Goal: Task Accomplishment & Management: Use online tool/utility

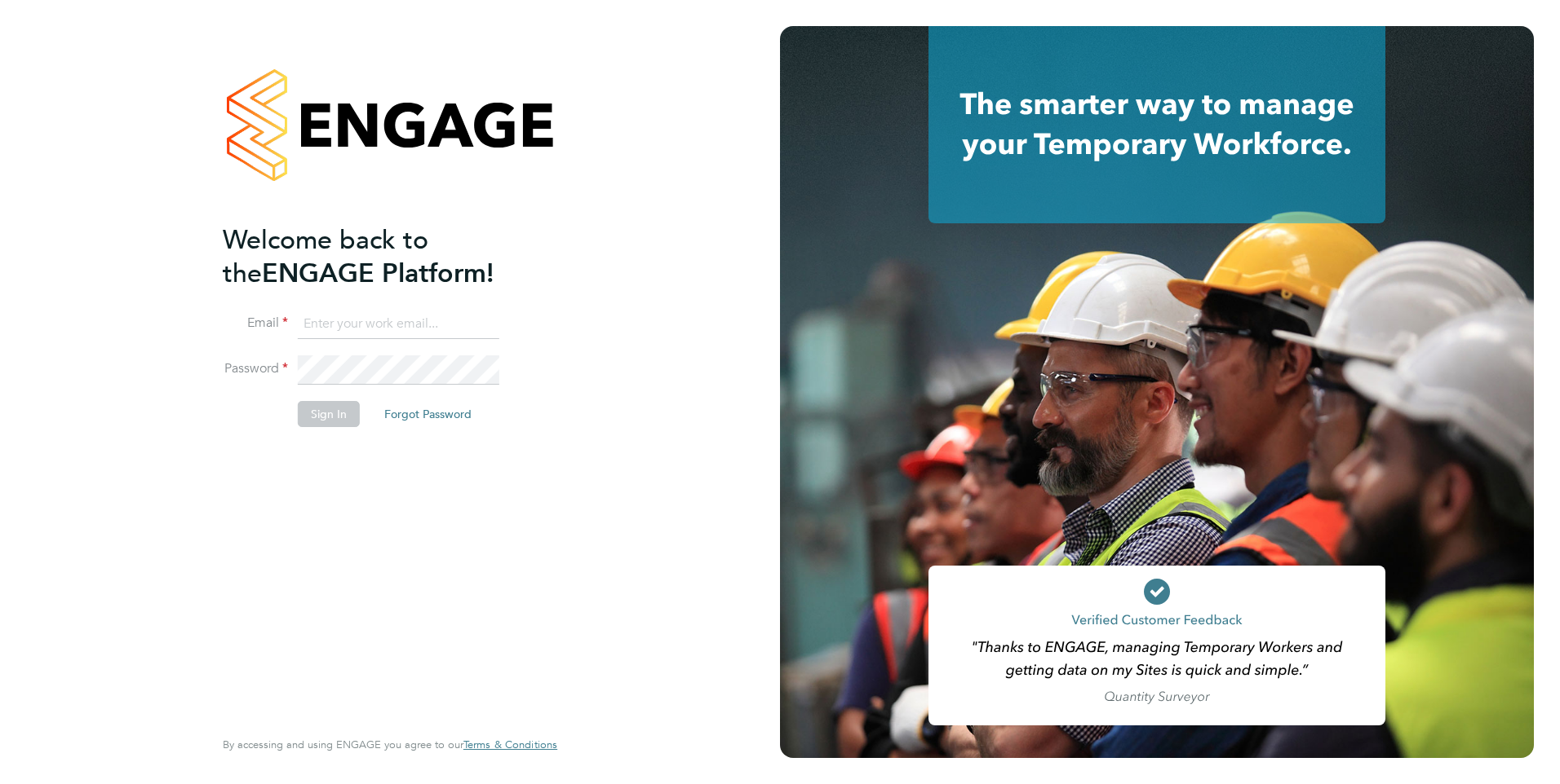
type input "[PERSON_NAME][EMAIL_ADDRESS][DOMAIN_NAME]"
click at [319, 411] on button "Sign In" at bounding box center [329, 414] width 62 height 26
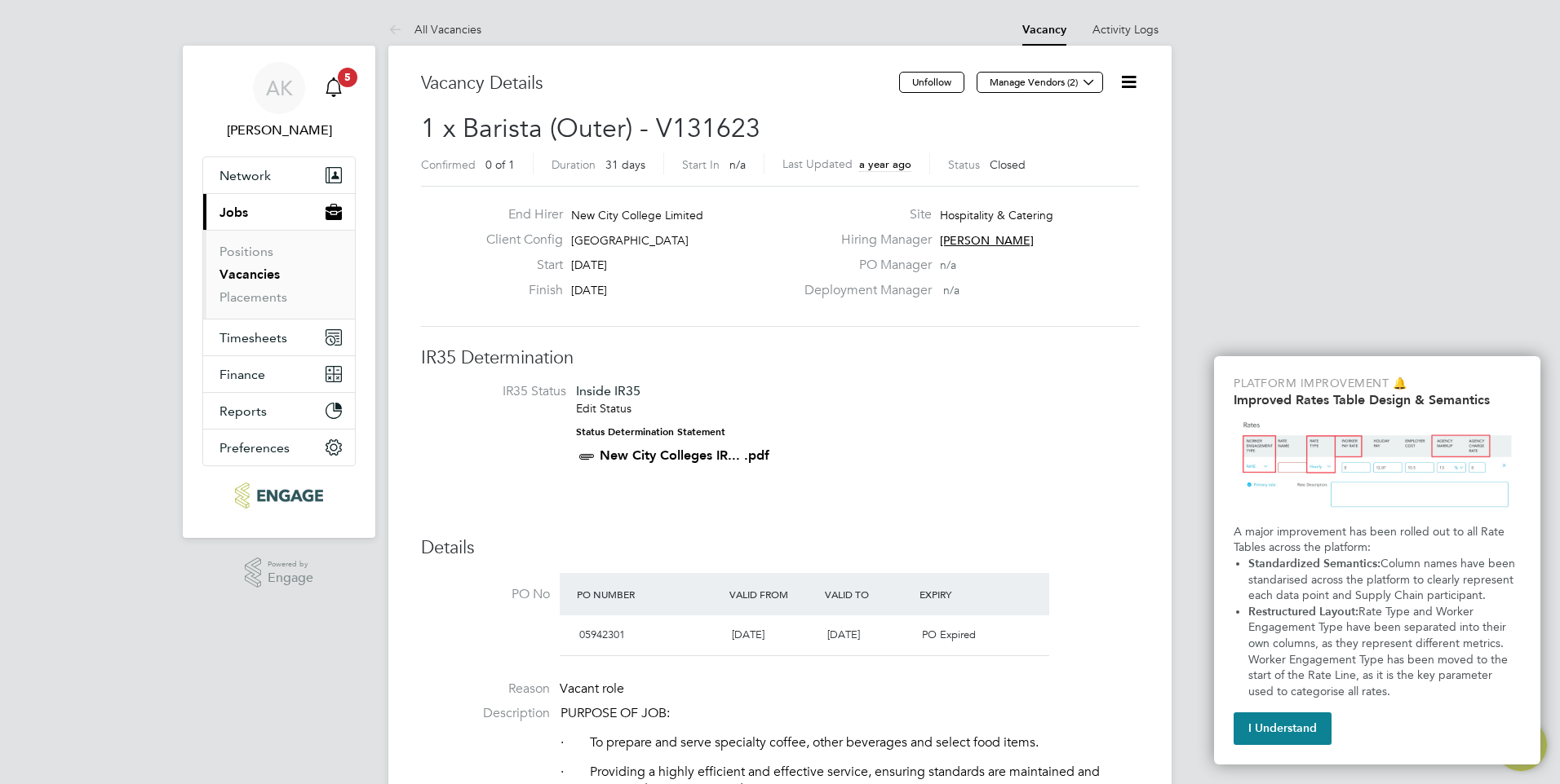
click at [334, 83] on icon "Main navigation" at bounding box center [334, 88] width 20 height 20
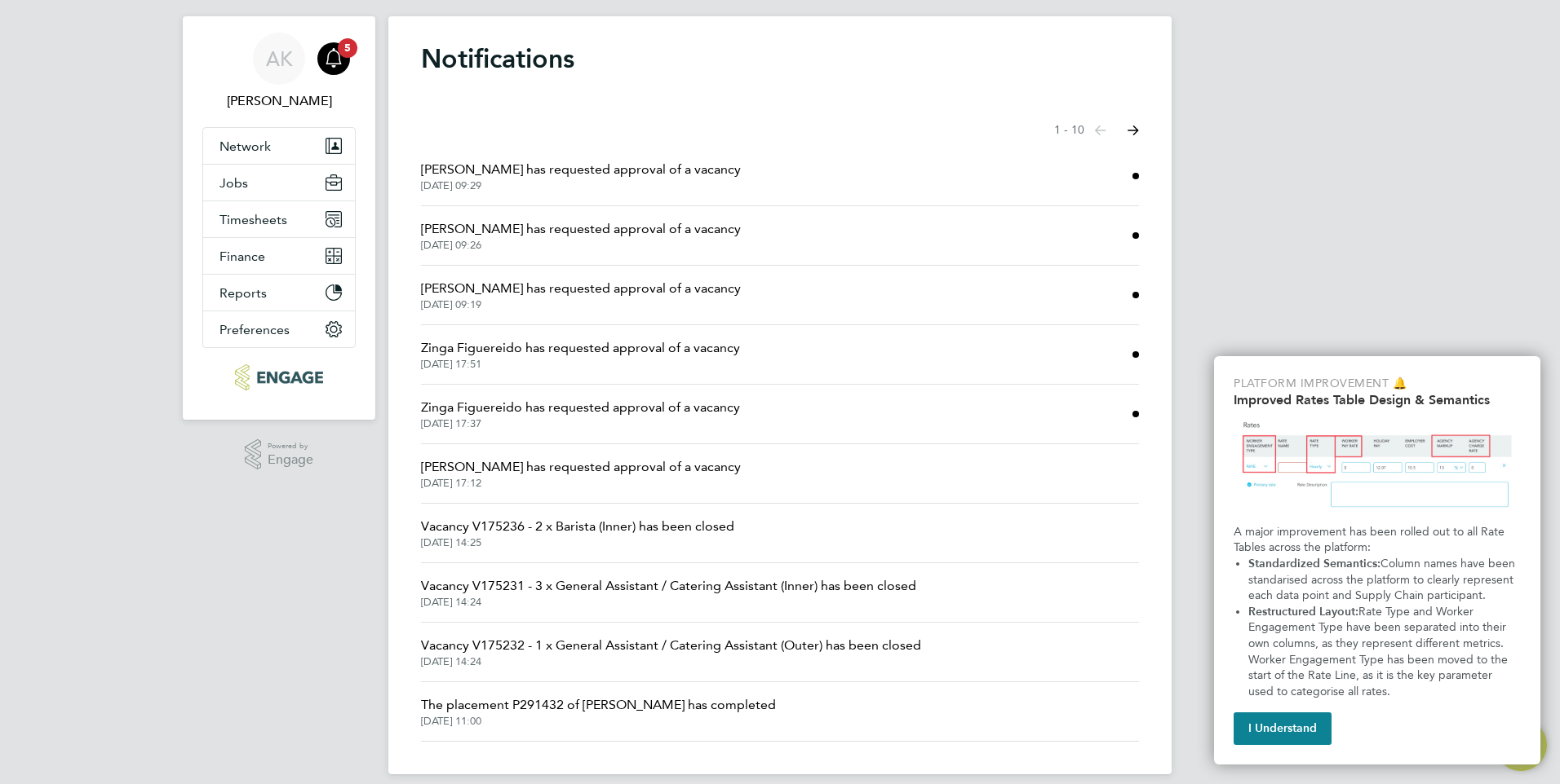
scroll to position [46, 0]
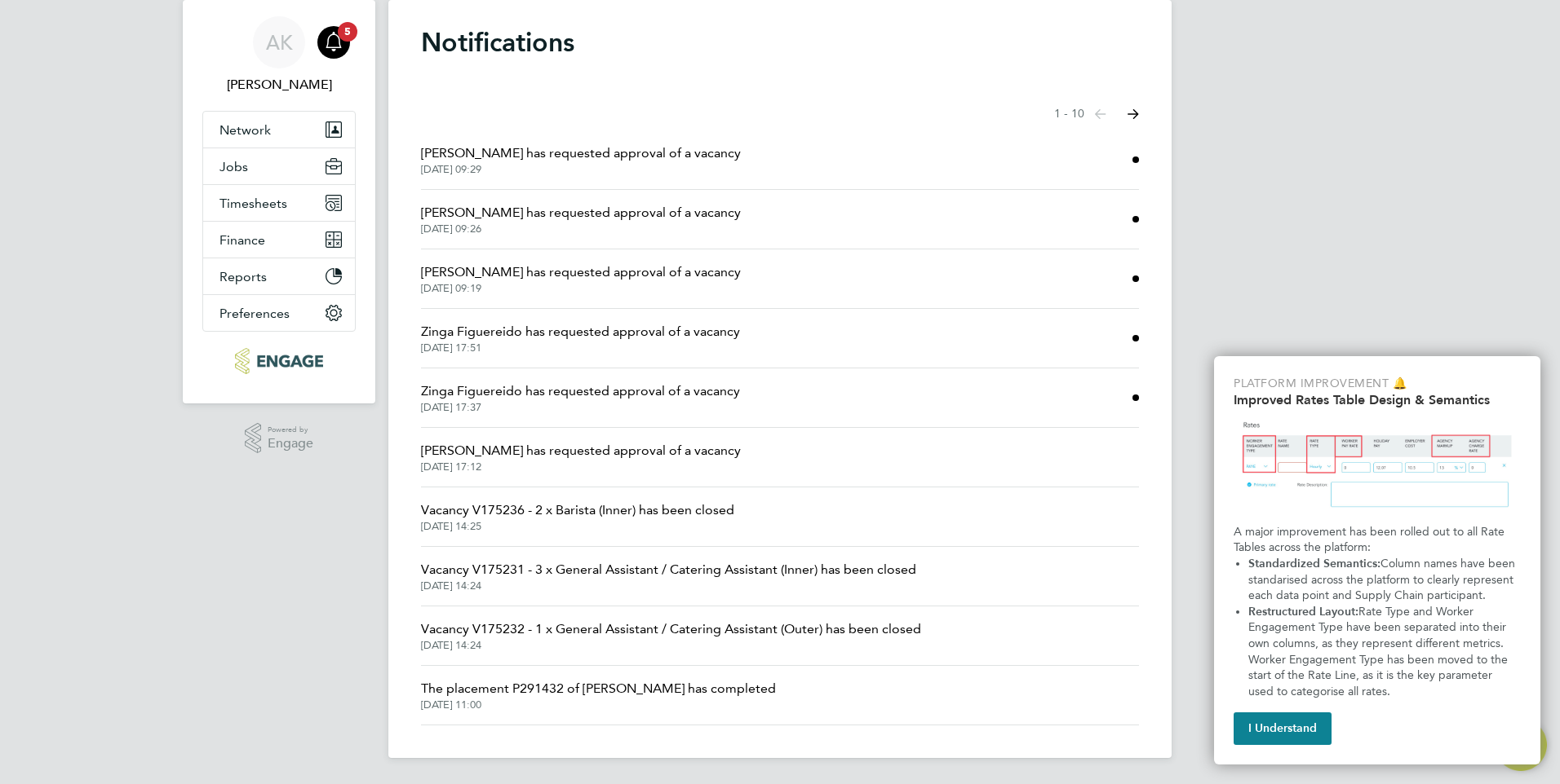
click at [649, 389] on span "Zinga Figuereido has requested approval of a vacancy" at bounding box center [580, 392] width 319 height 20
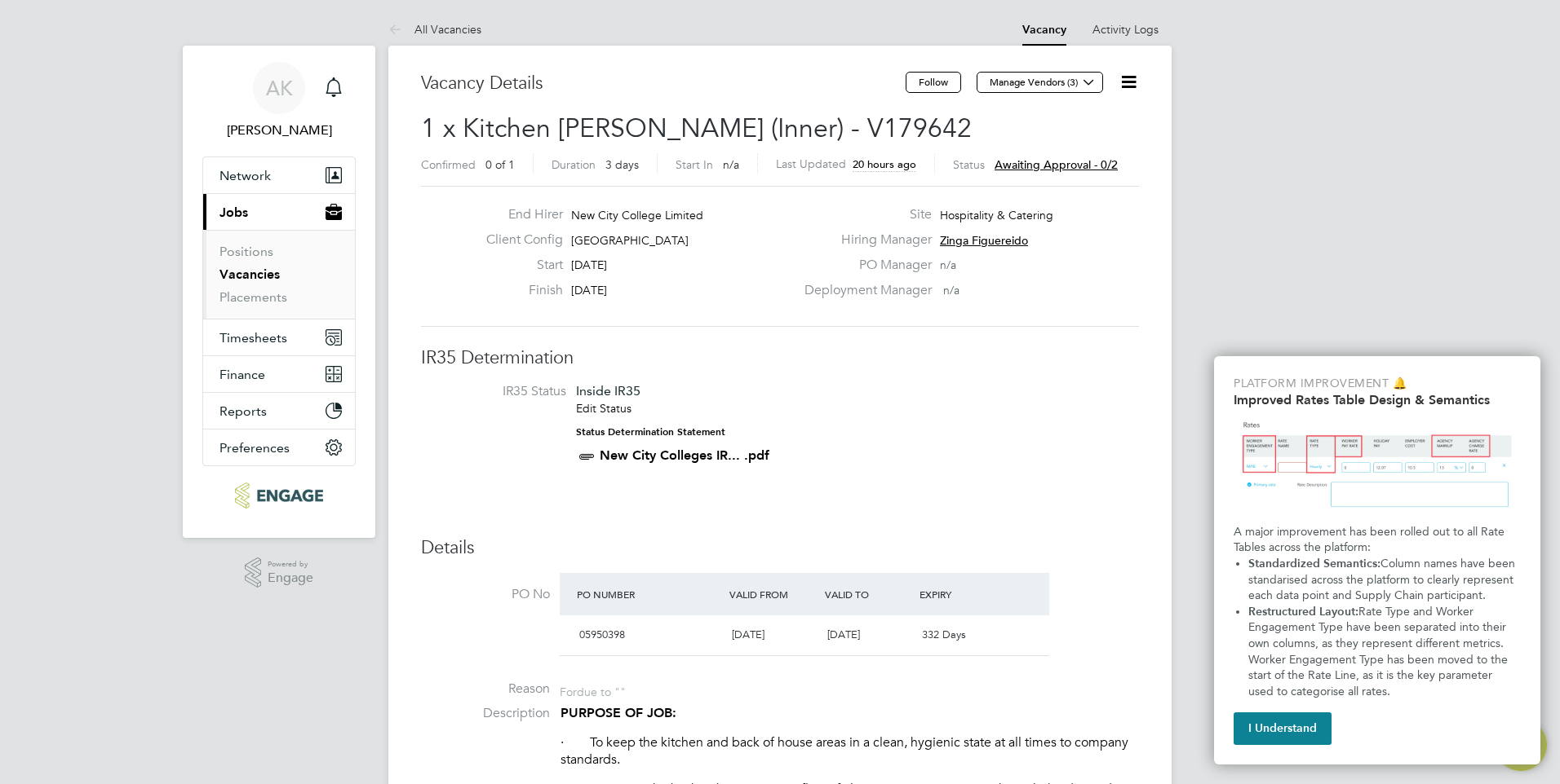
click at [1086, 163] on span "Awaiting approval - 0/2" at bounding box center [1057, 164] width 124 height 15
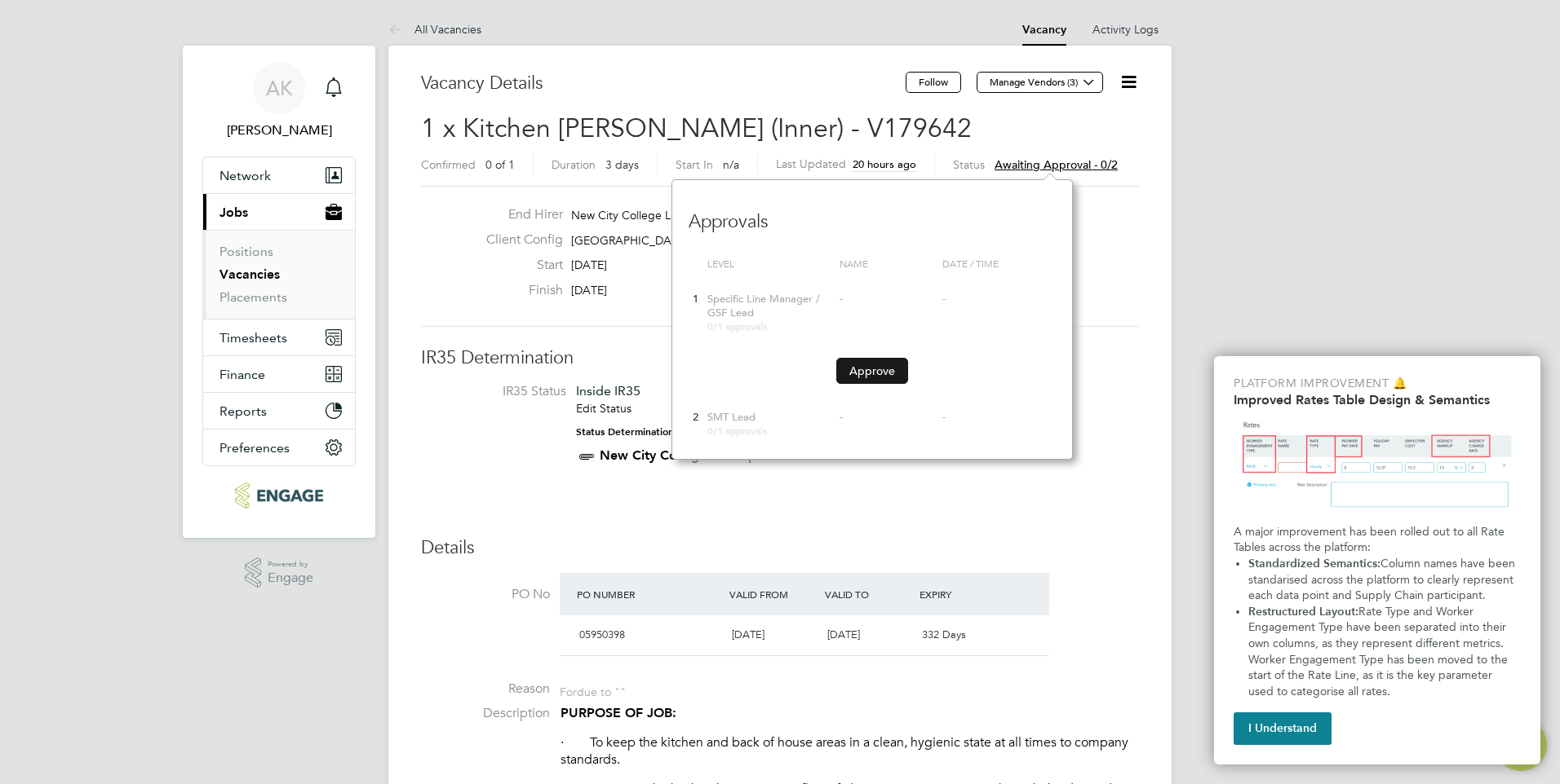
click at [873, 371] on button "Approve" at bounding box center [872, 371] width 72 height 26
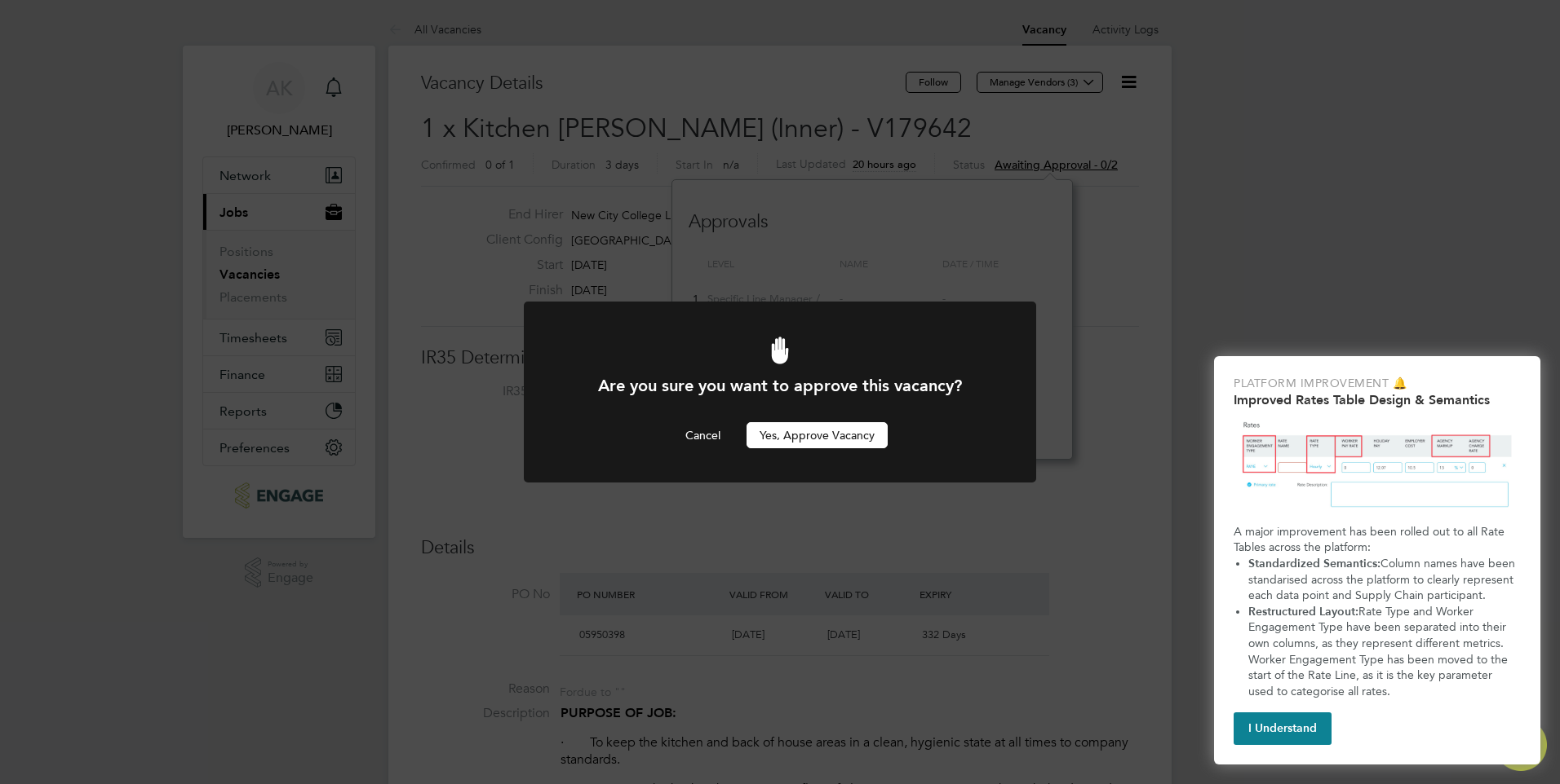
click at [852, 442] on button "Yes, Approve Vacancy" at bounding box center [817, 435] width 142 height 26
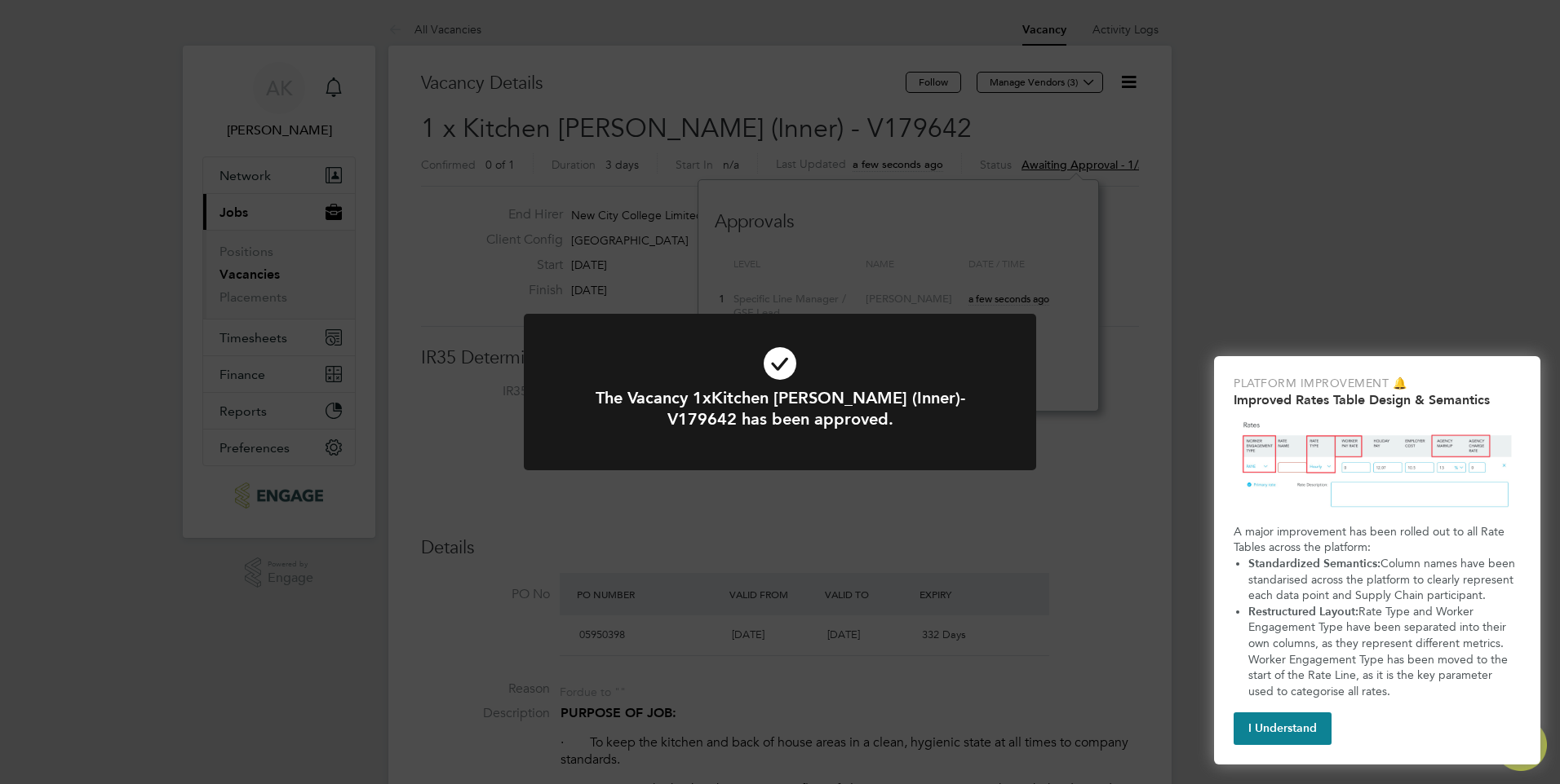
click at [779, 358] on icon at bounding box center [780, 364] width 425 height 64
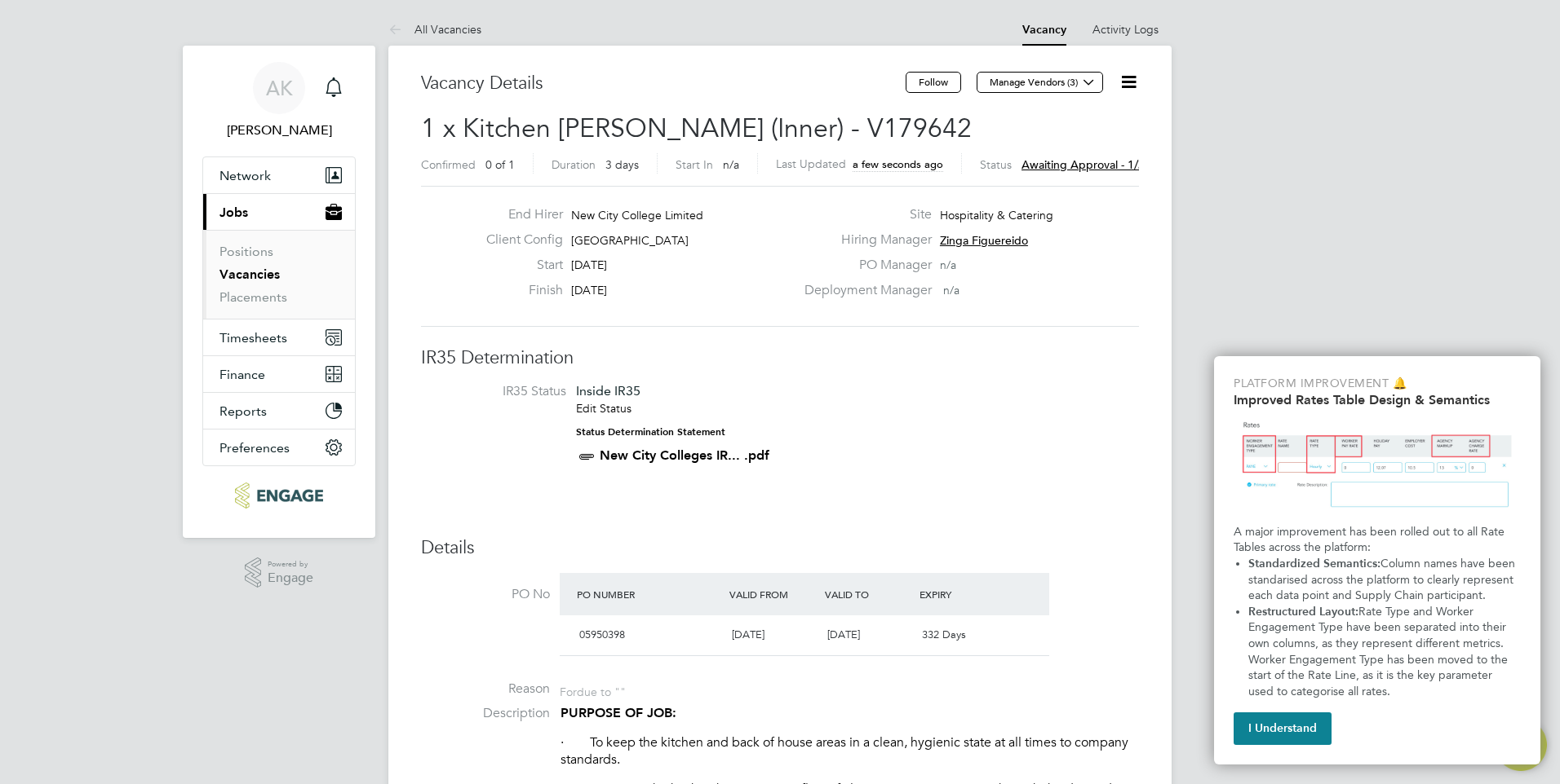
click at [245, 279] on link "Vacancies" at bounding box center [249, 275] width 61 height 16
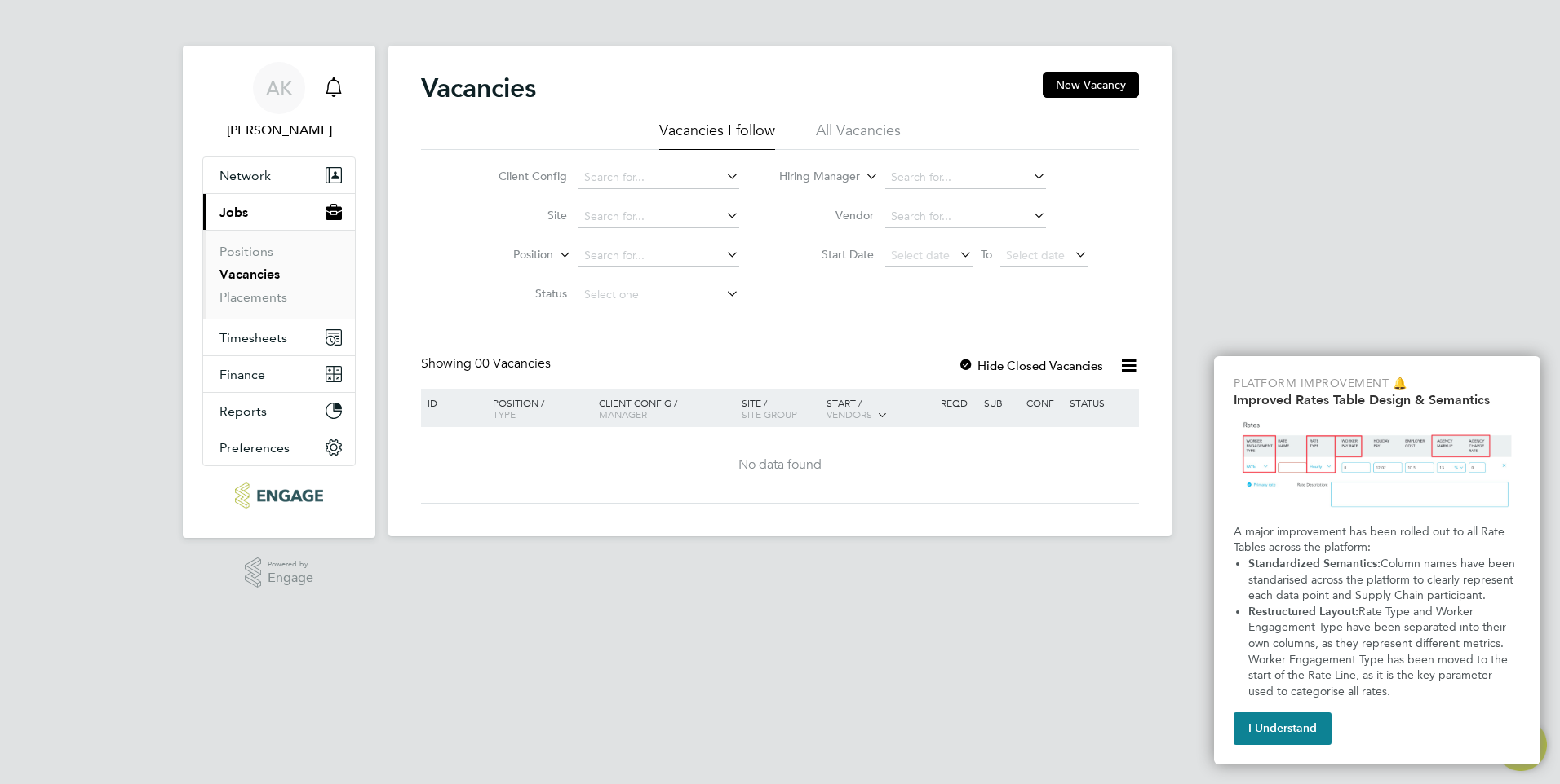
click at [335, 84] on icon "Main navigation" at bounding box center [334, 88] width 20 height 20
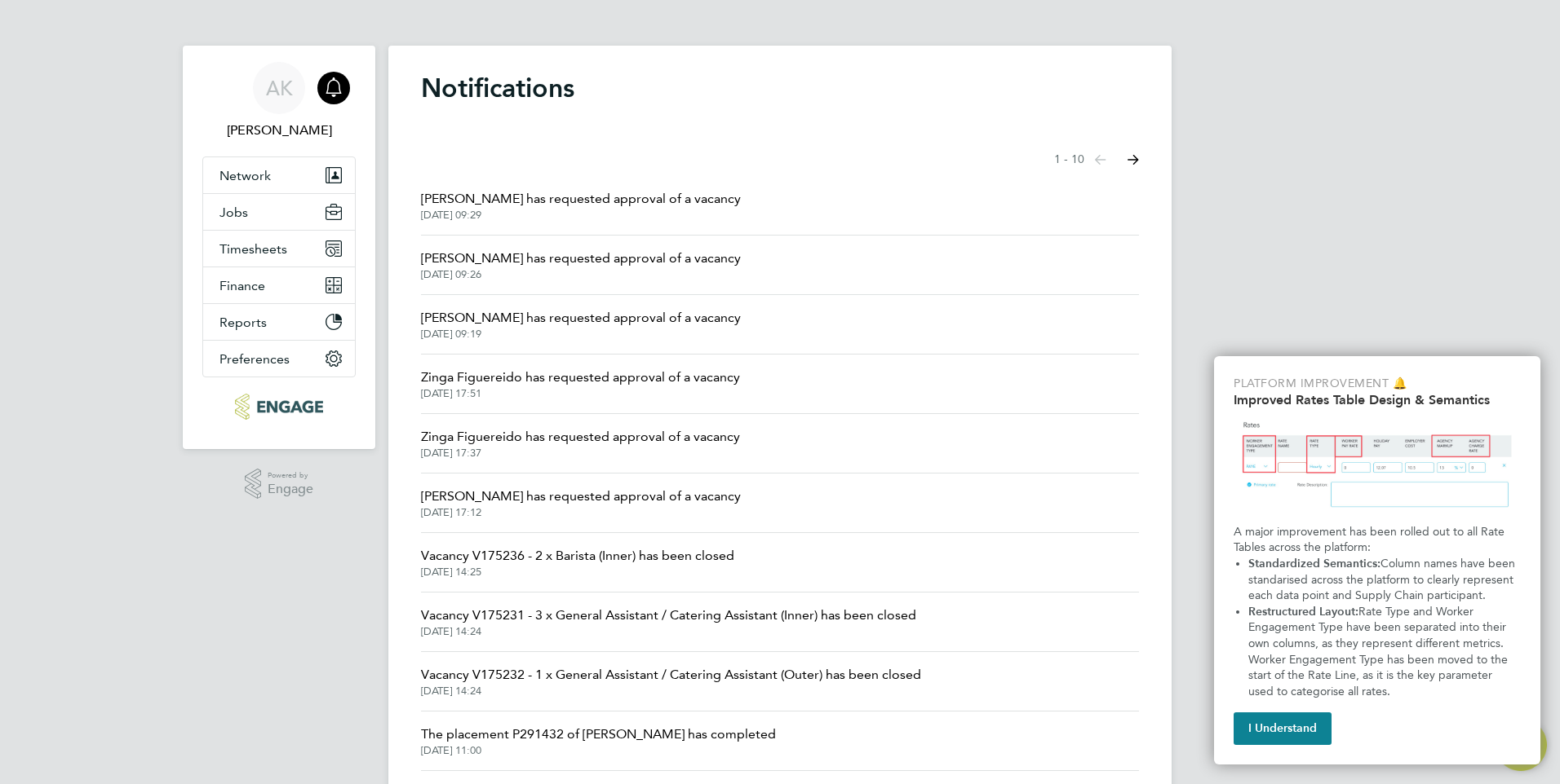
click at [548, 380] on span "Zinga Figuereido has requested approval of a vacancy" at bounding box center [580, 378] width 319 height 20
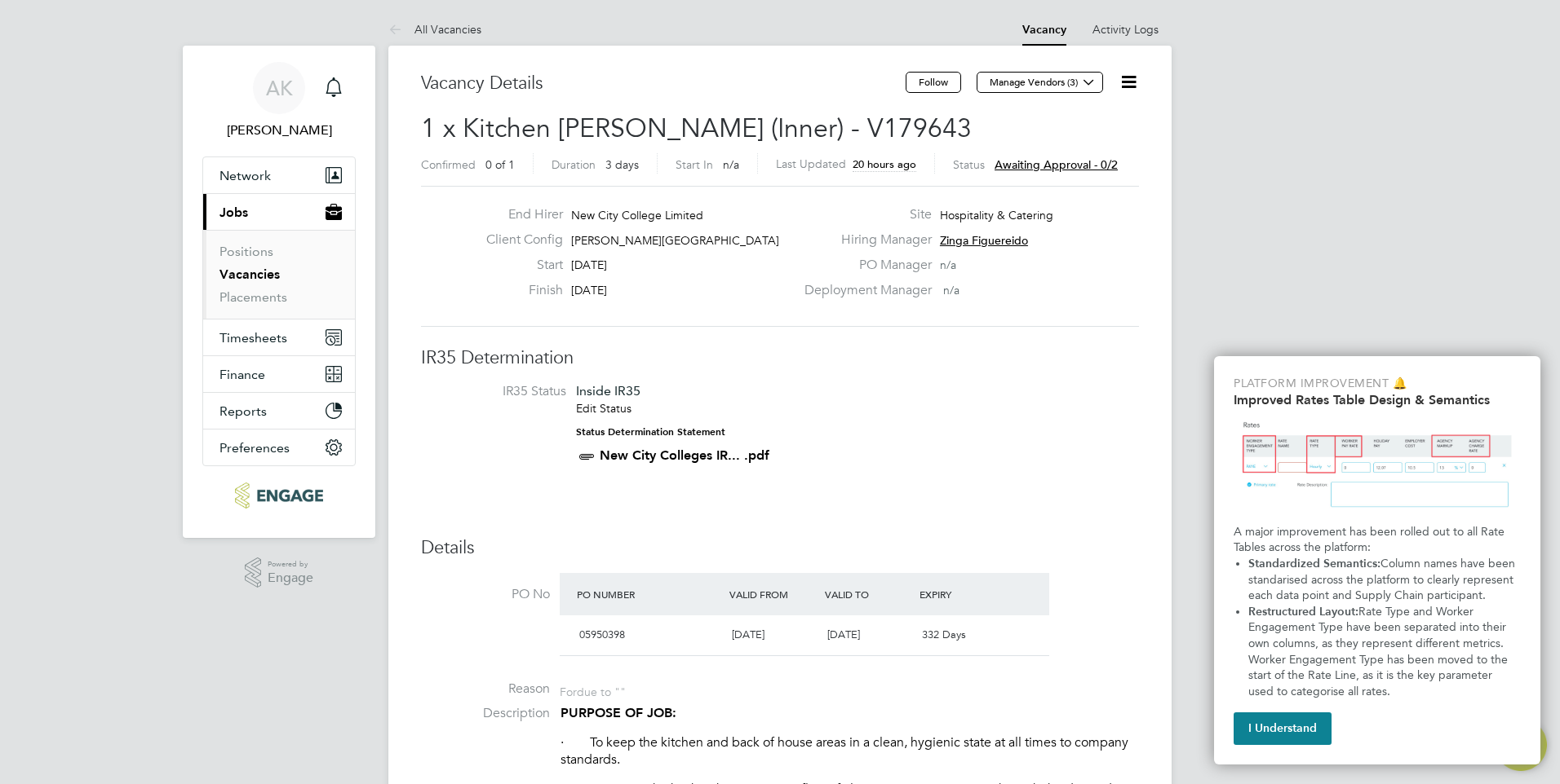
click at [1129, 80] on icon at bounding box center [1128, 82] width 20 height 20
click at [1073, 168] on li "Approve" at bounding box center [1089, 175] width 95 height 23
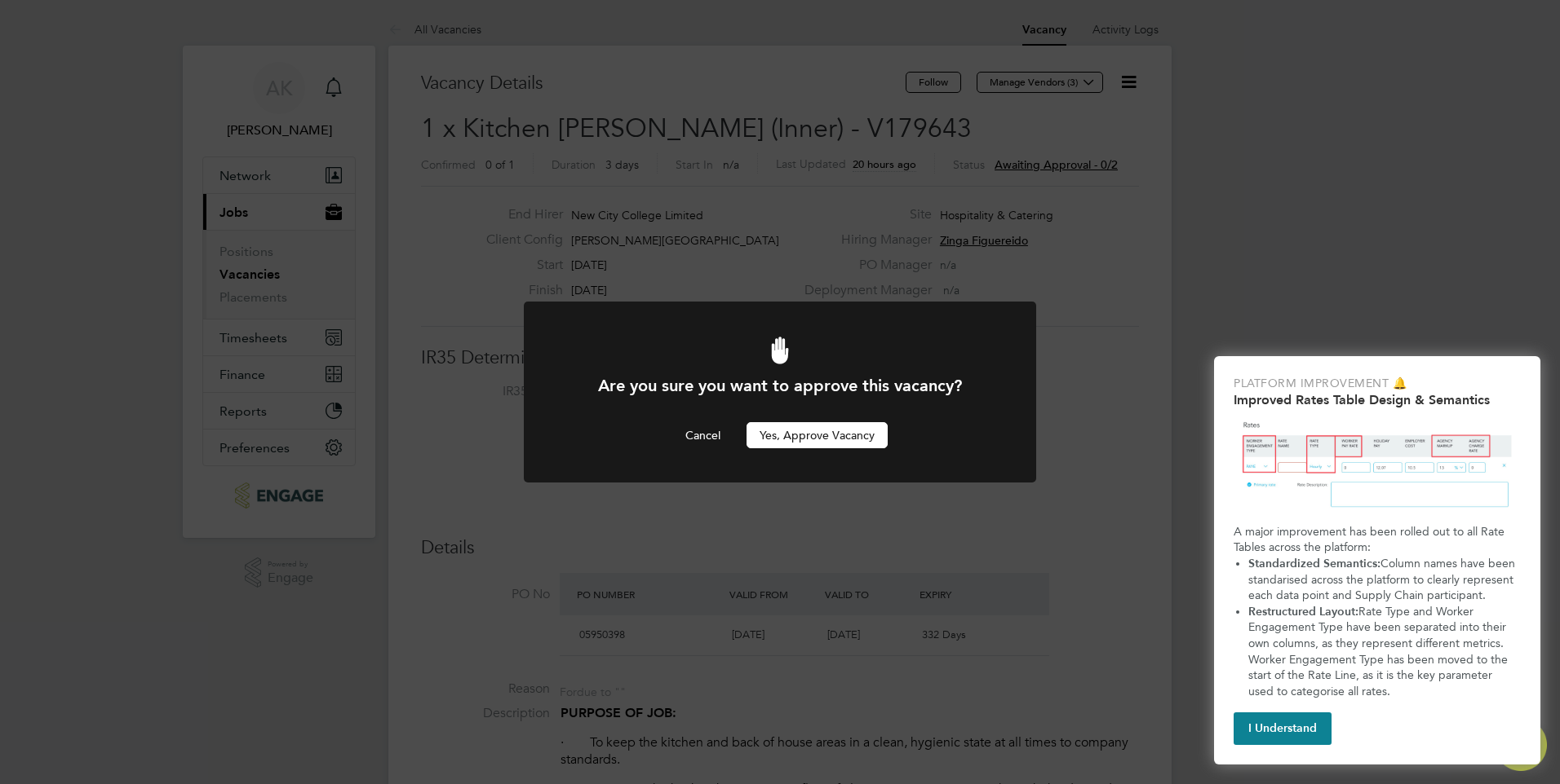
click at [797, 433] on button "Yes, Approve Vacancy" at bounding box center [817, 435] width 142 height 26
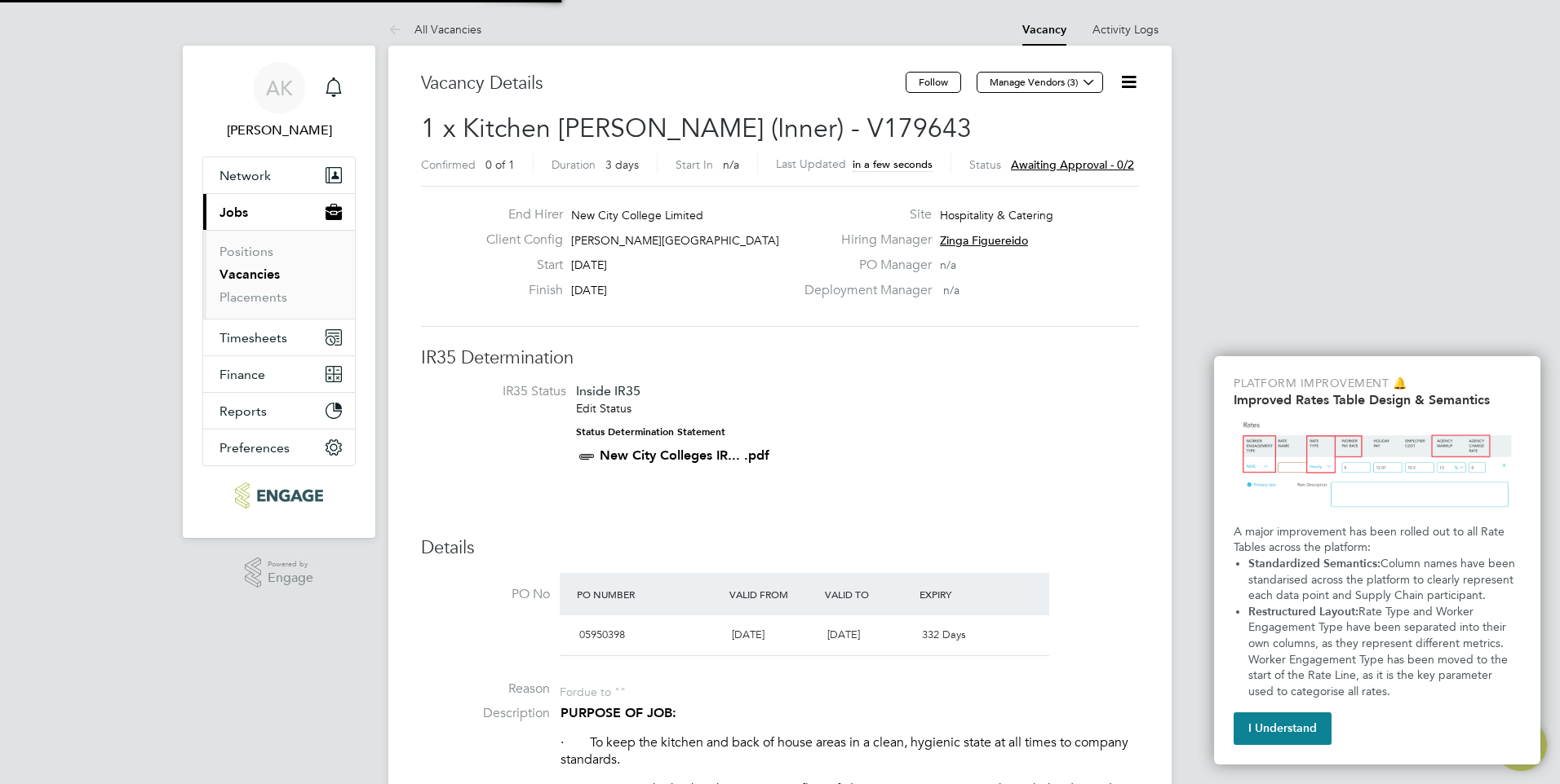
scroll to position [48, 115]
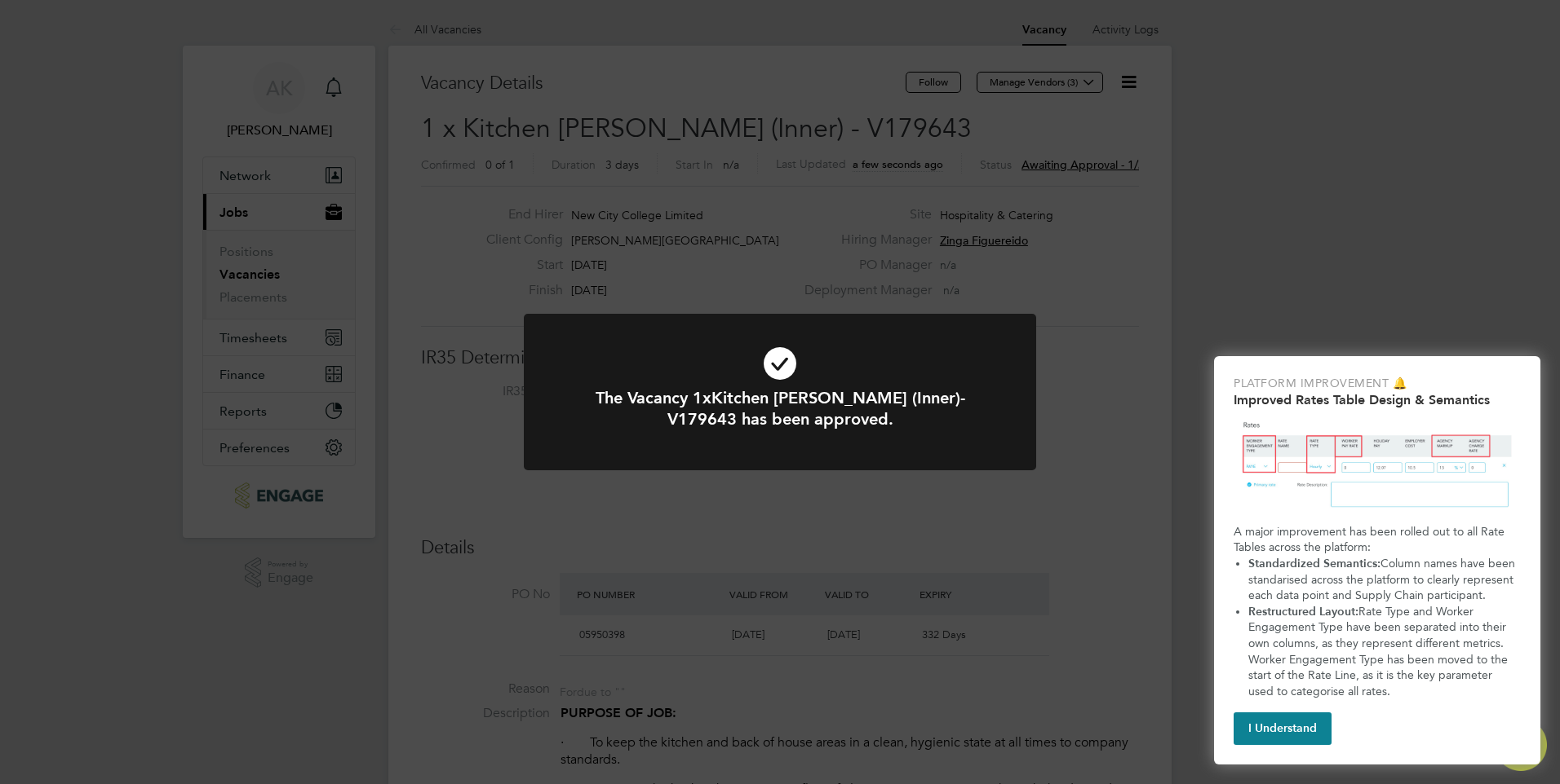
click at [776, 364] on icon at bounding box center [780, 364] width 425 height 64
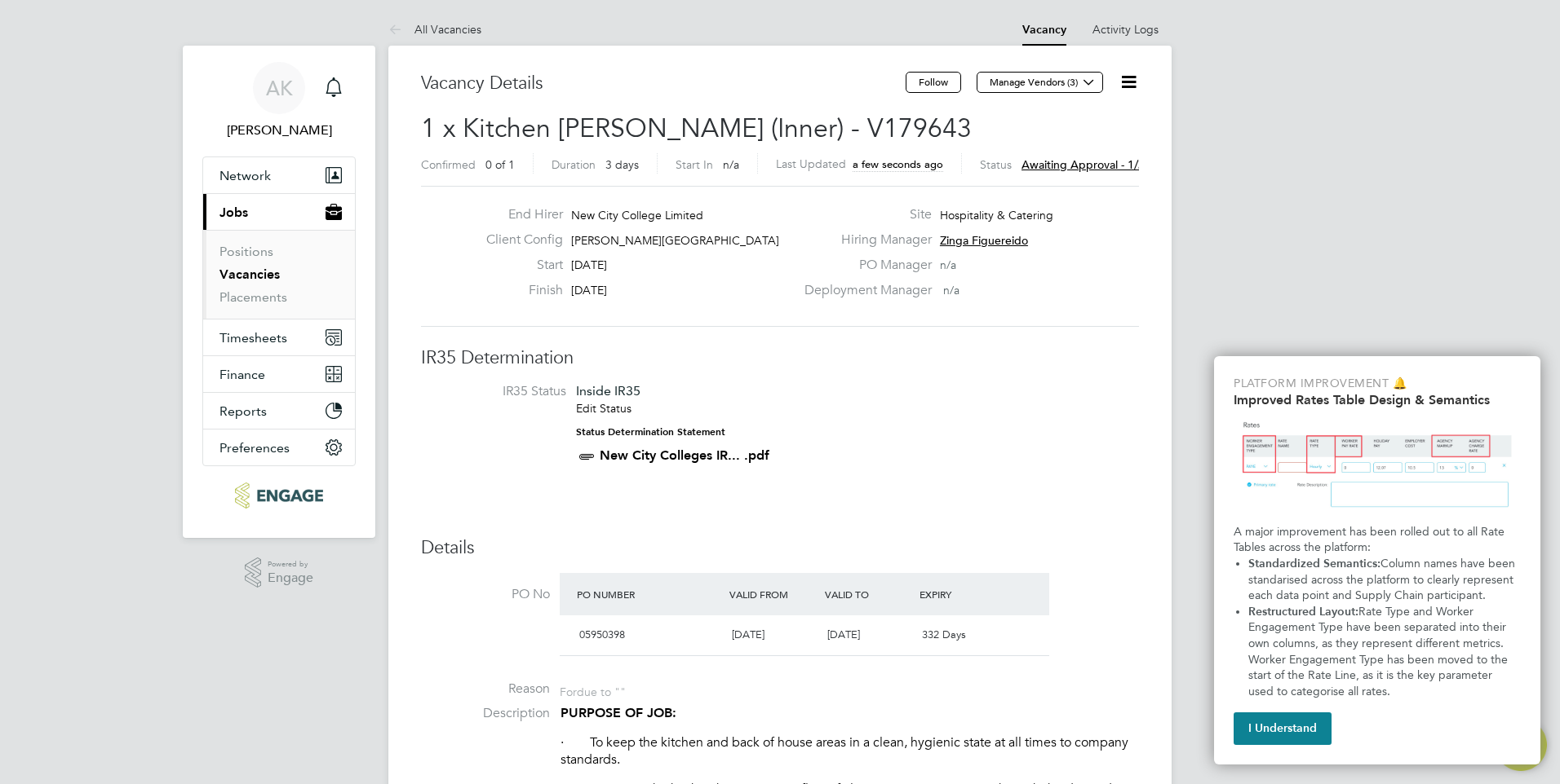
click at [249, 267] on link "Vacancies" at bounding box center [249, 275] width 61 height 16
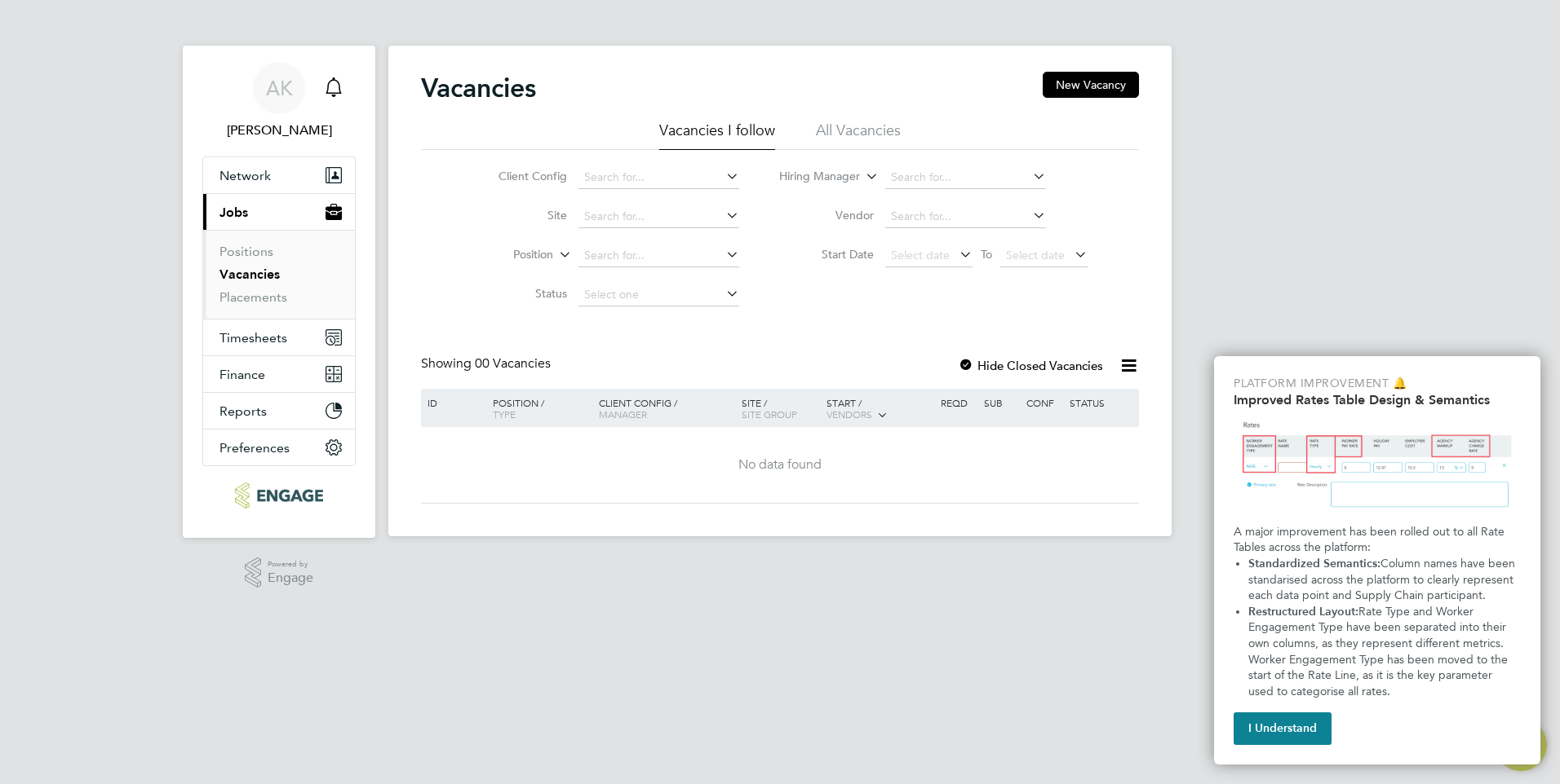
click at [333, 83] on icon "Main navigation" at bounding box center [334, 88] width 20 height 20
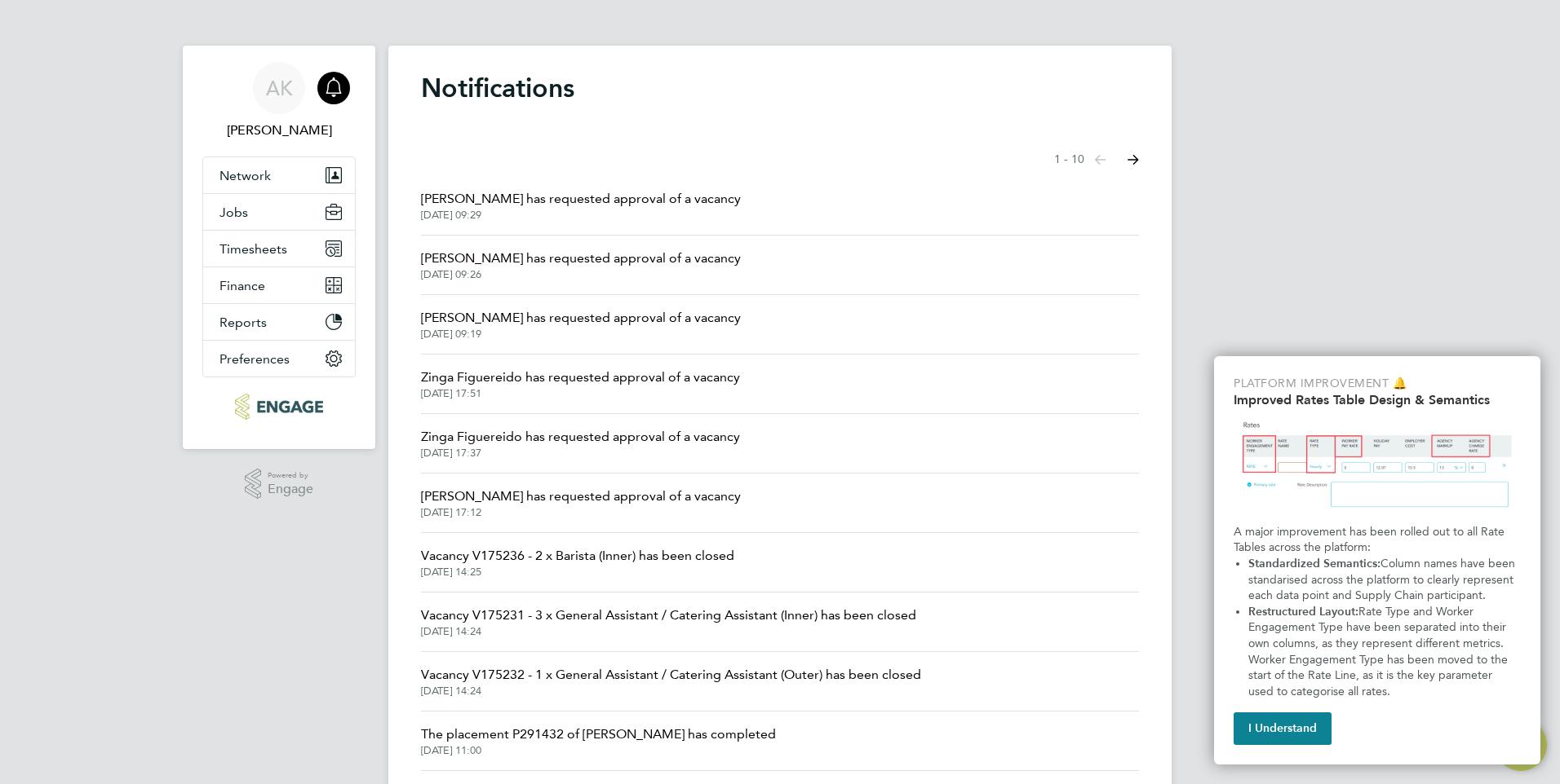
click at [505, 329] on span "02 Sep 2025, 09:19" at bounding box center [580, 334] width 320 height 13
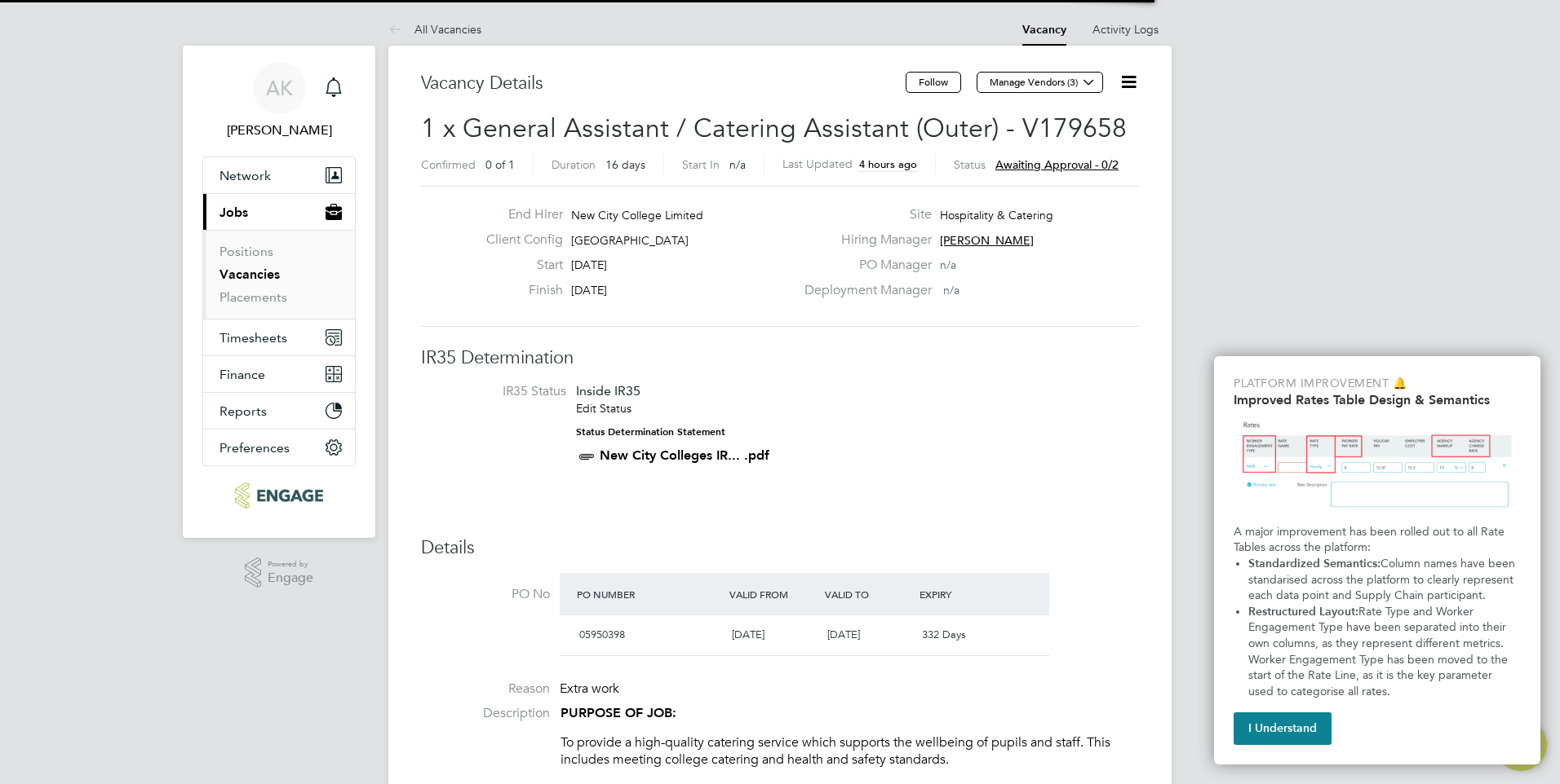
scroll to position [8, 8]
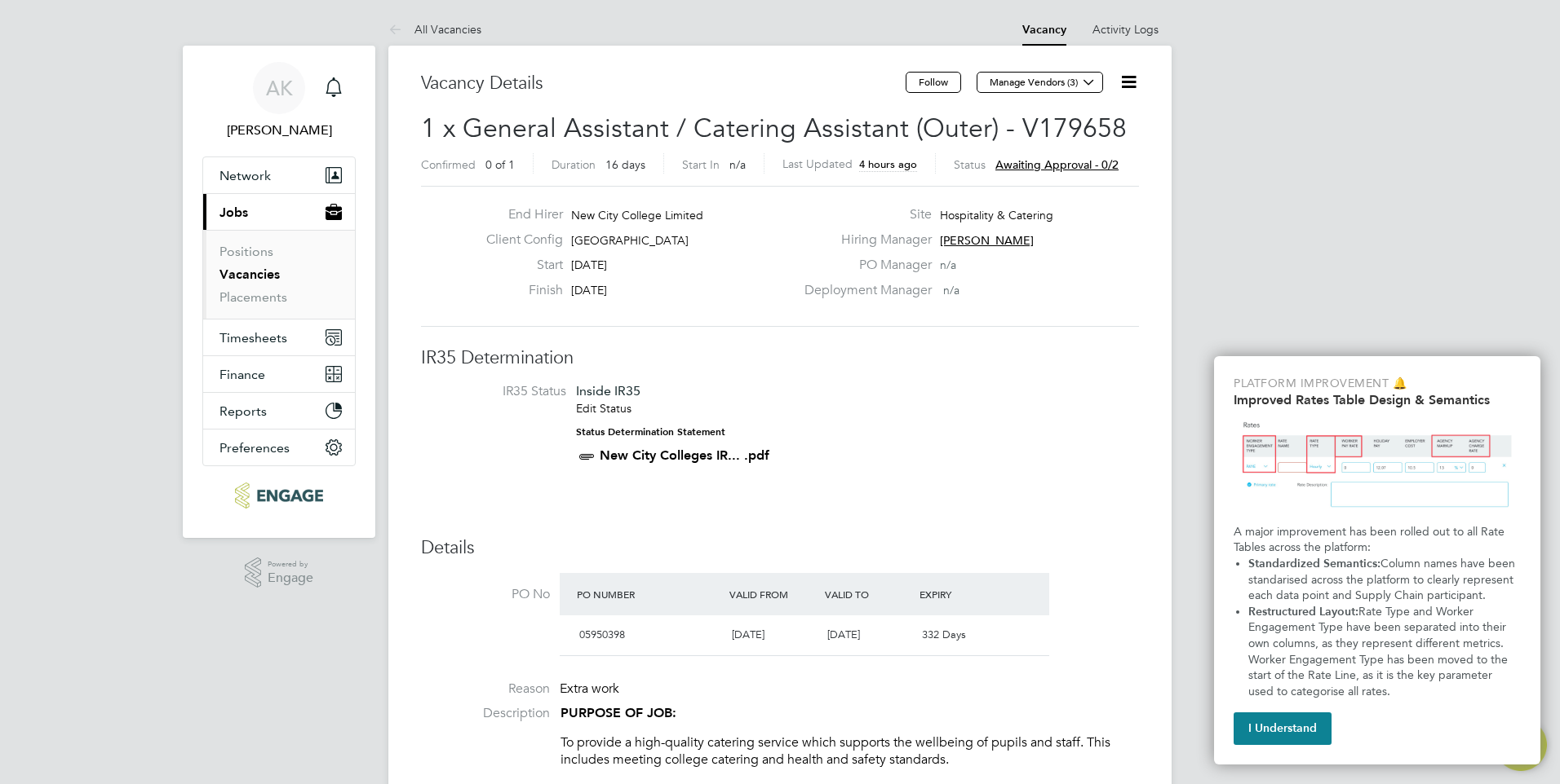
click at [1124, 87] on icon at bounding box center [1128, 82] width 20 height 20
click at [1063, 170] on li "Approve" at bounding box center [1089, 175] width 95 height 23
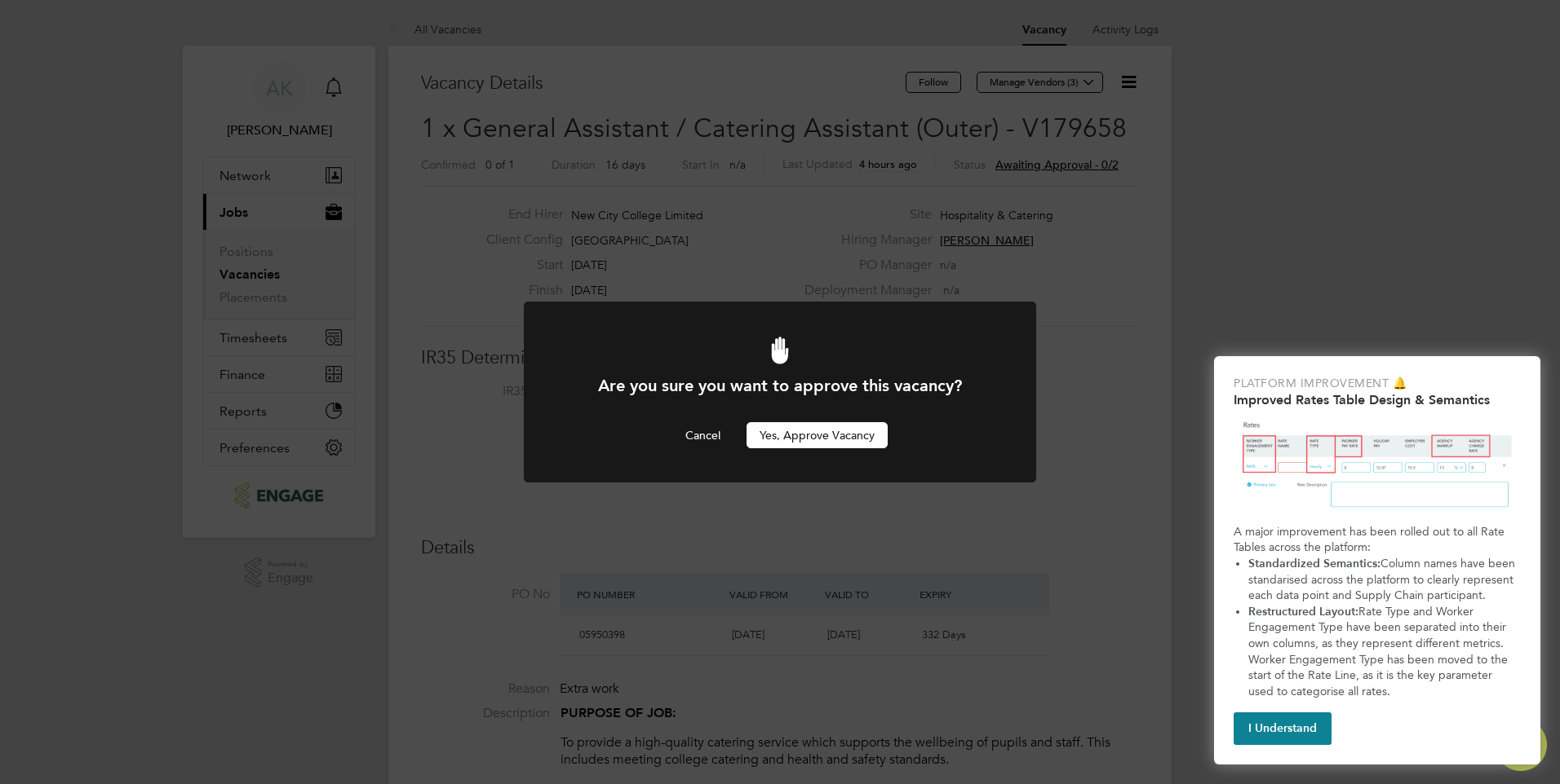
click at [827, 429] on button "Yes, Approve Vacancy" at bounding box center [817, 435] width 142 height 26
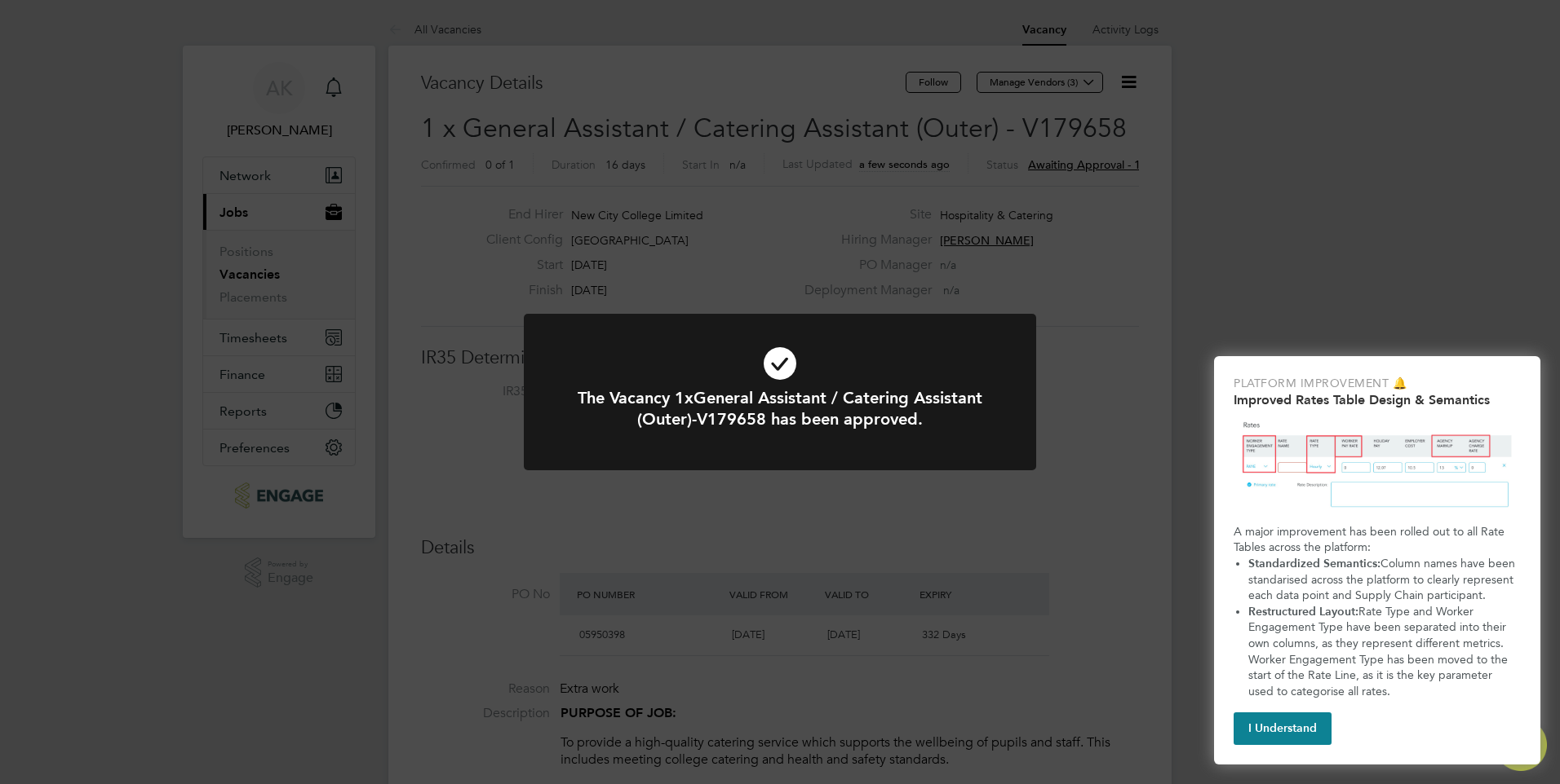
click at [782, 353] on icon at bounding box center [780, 364] width 425 height 64
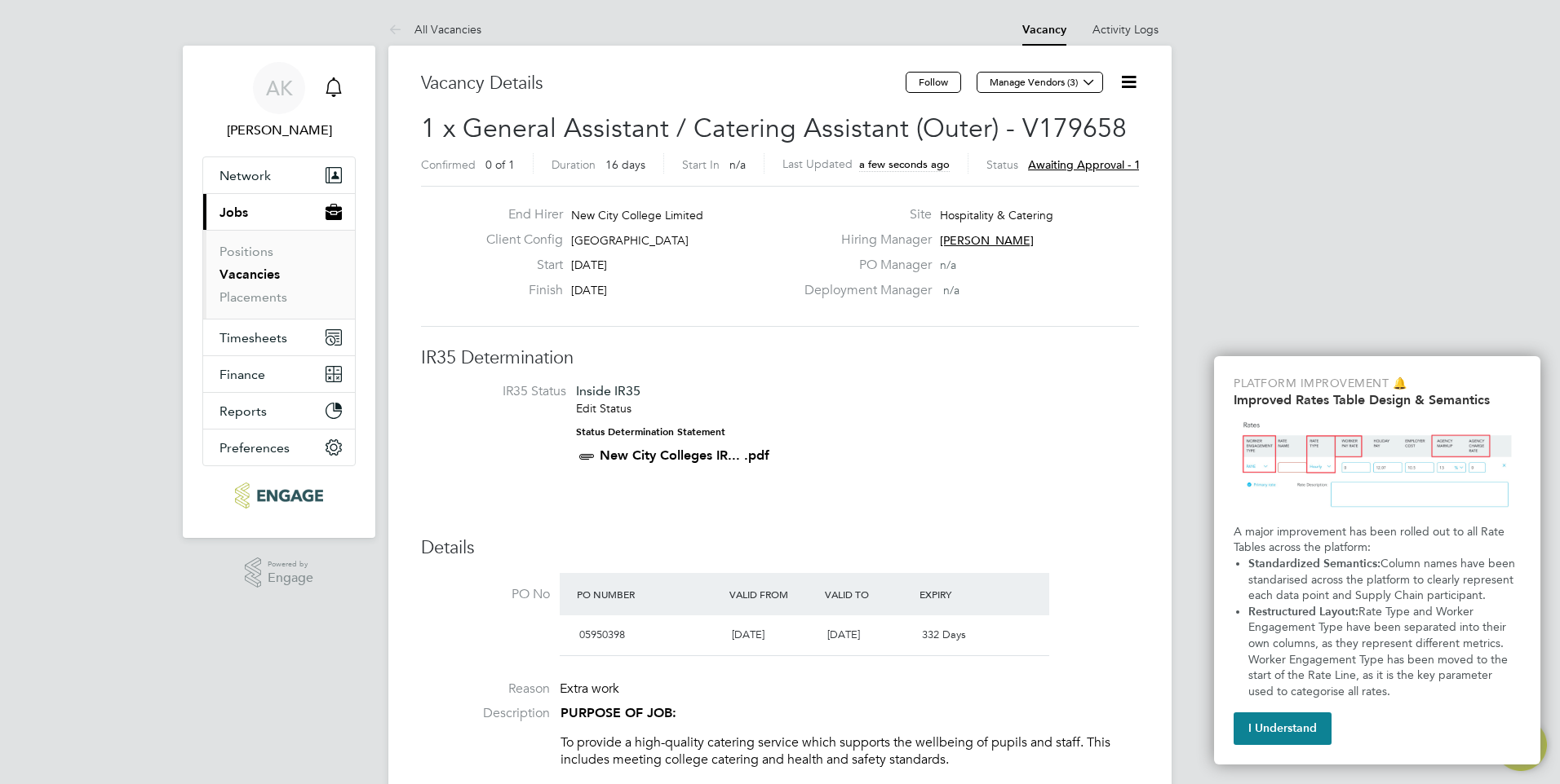
click at [330, 86] on icon "Main navigation" at bounding box center [334, 88] width 20 height 20
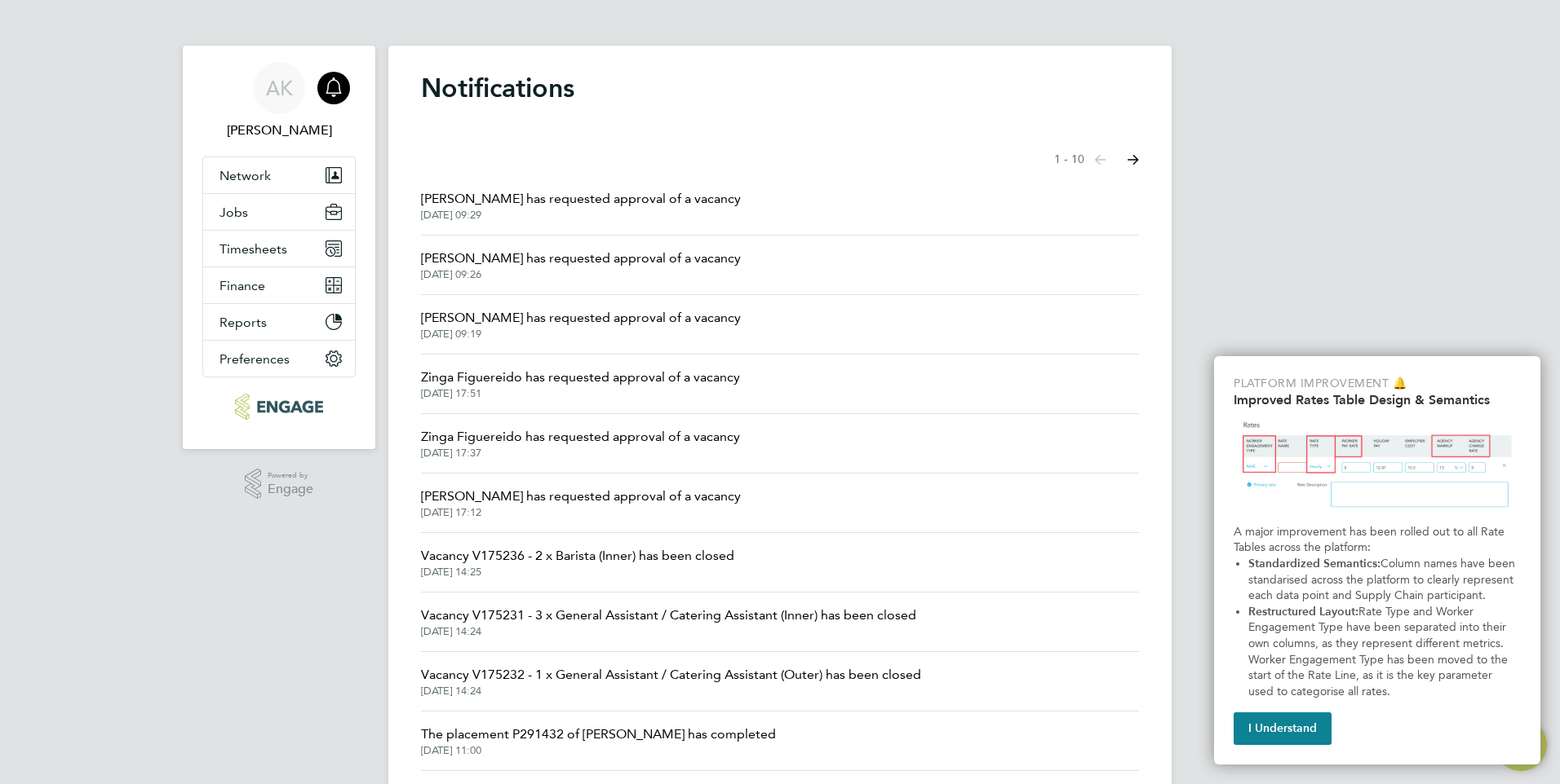
click at [589, 264] on span "Giuliana Baldan has requested approval of a vacancy" at bounding box center [580, 259] width 320 height 20
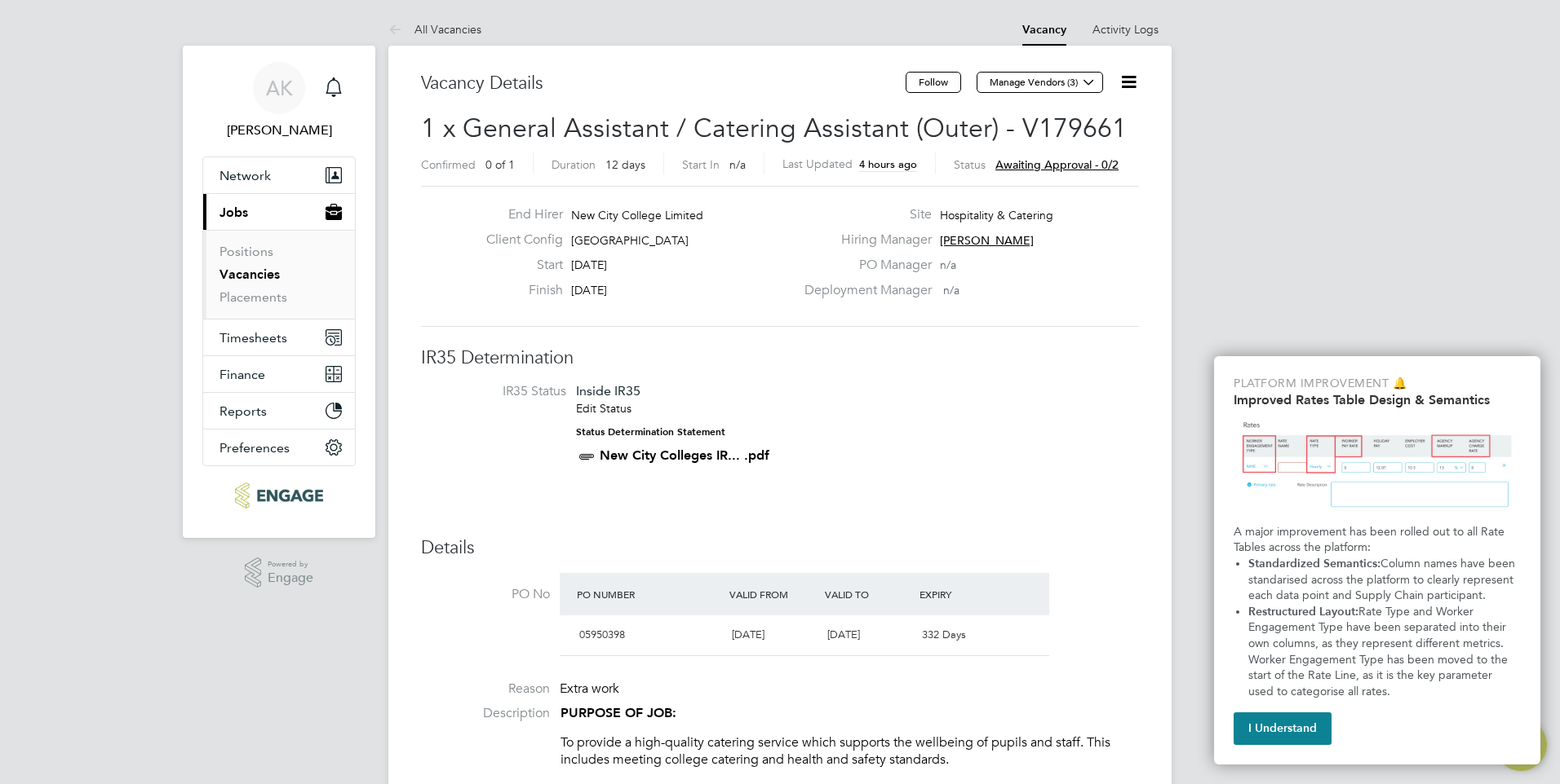
click at [1121, 77] on icon at bounding box center [1128, 82] width 20 height 20
click at [1077, 168] on li "Approve" at bounding box center [1089, 175] width 95 height 23
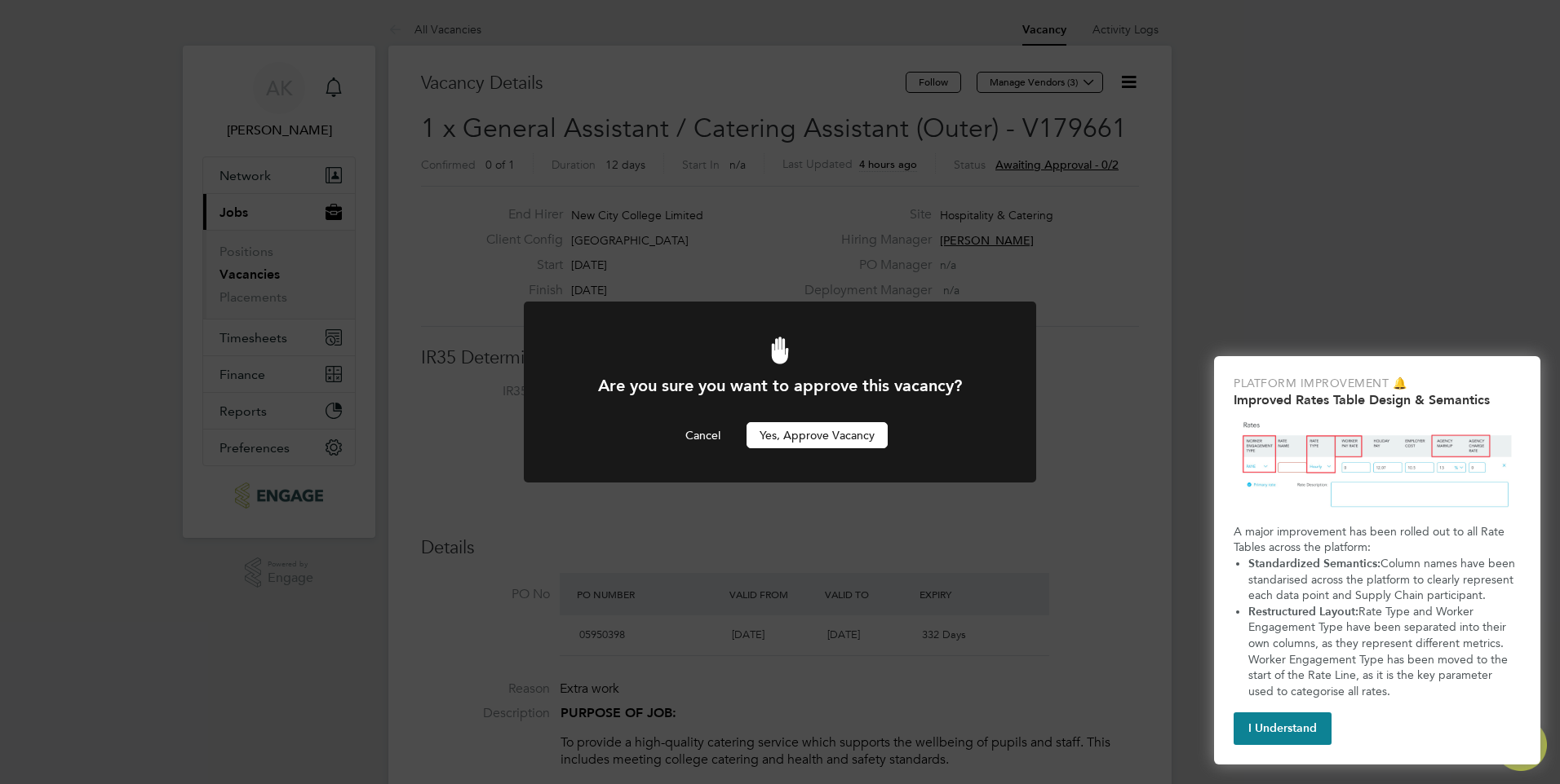
click at [1103, 420] on div "Are you sure you want to approve this vacancy? Cancel Yes, Approve Vacancy" at bounding box center [780, 392] width 1560 height 784
click at [810, 433] on button "Yes, Approve Vacancy" at bounding box center [817, 435] width 142 height 26
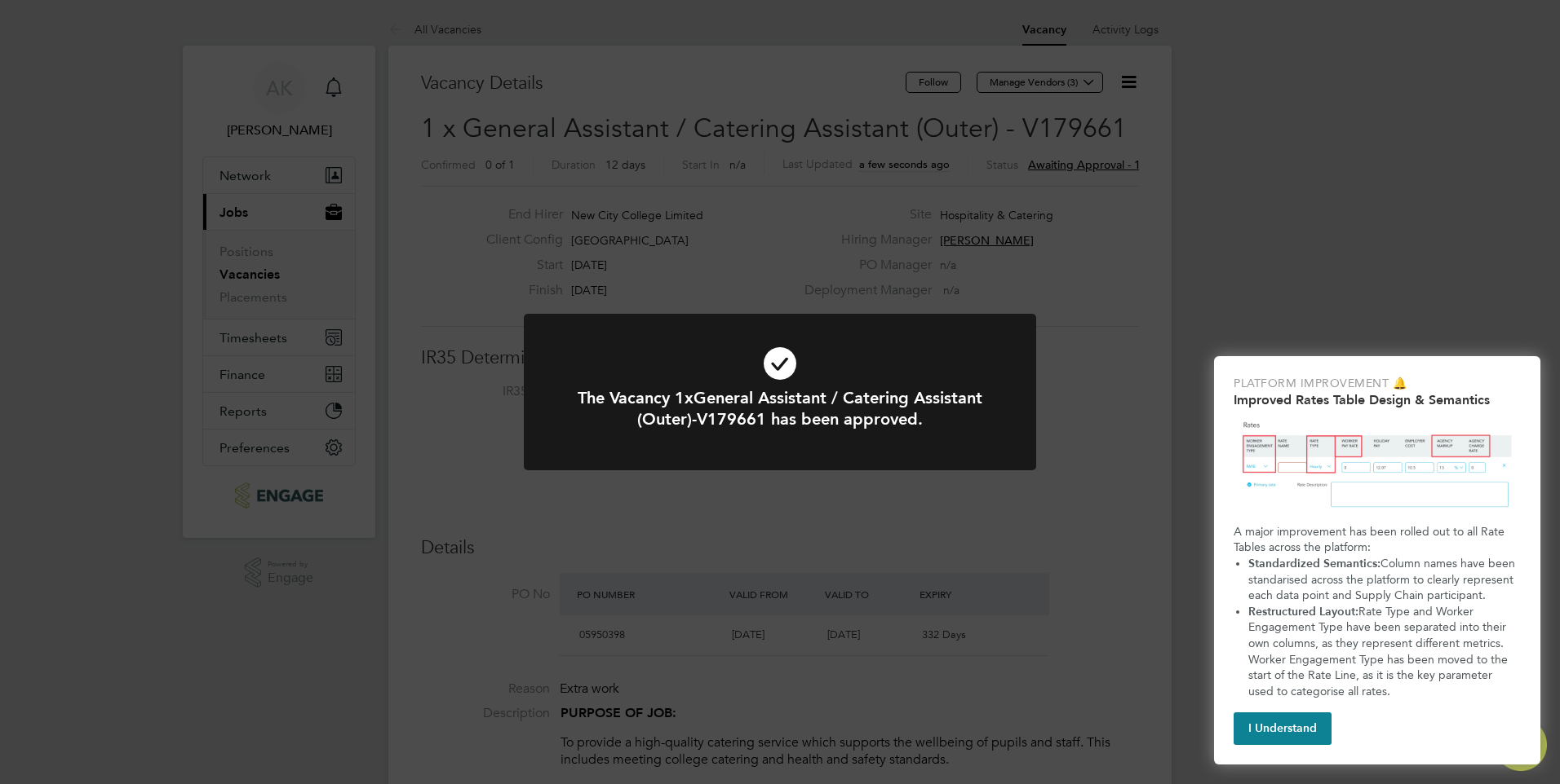
click at [780, 357] on icon at bounding box center [780, 364] width 425 height 64
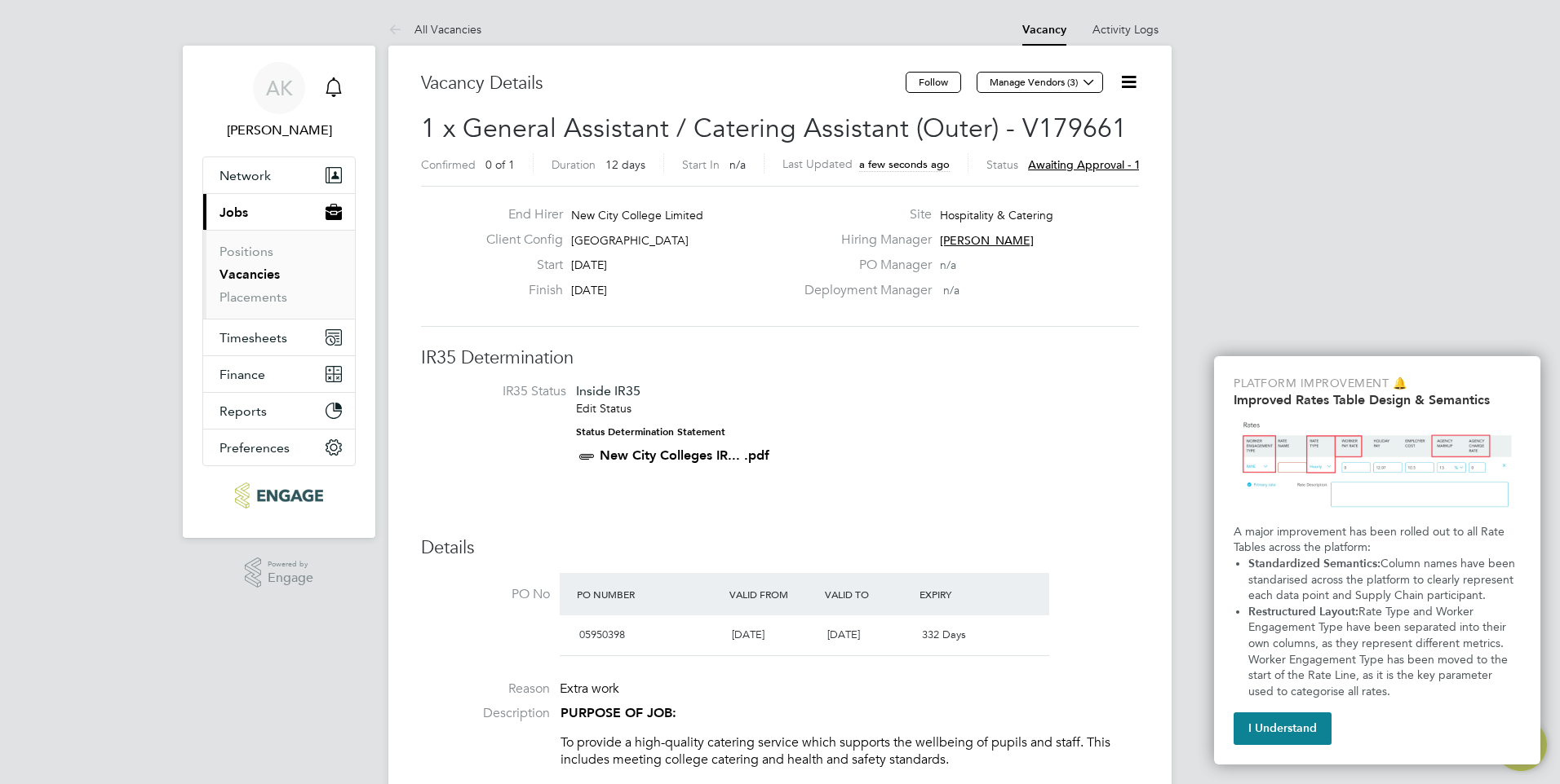
click at [331, 88] on icon "Main navigation" at bounding box center [334, 88] width 20 height 20
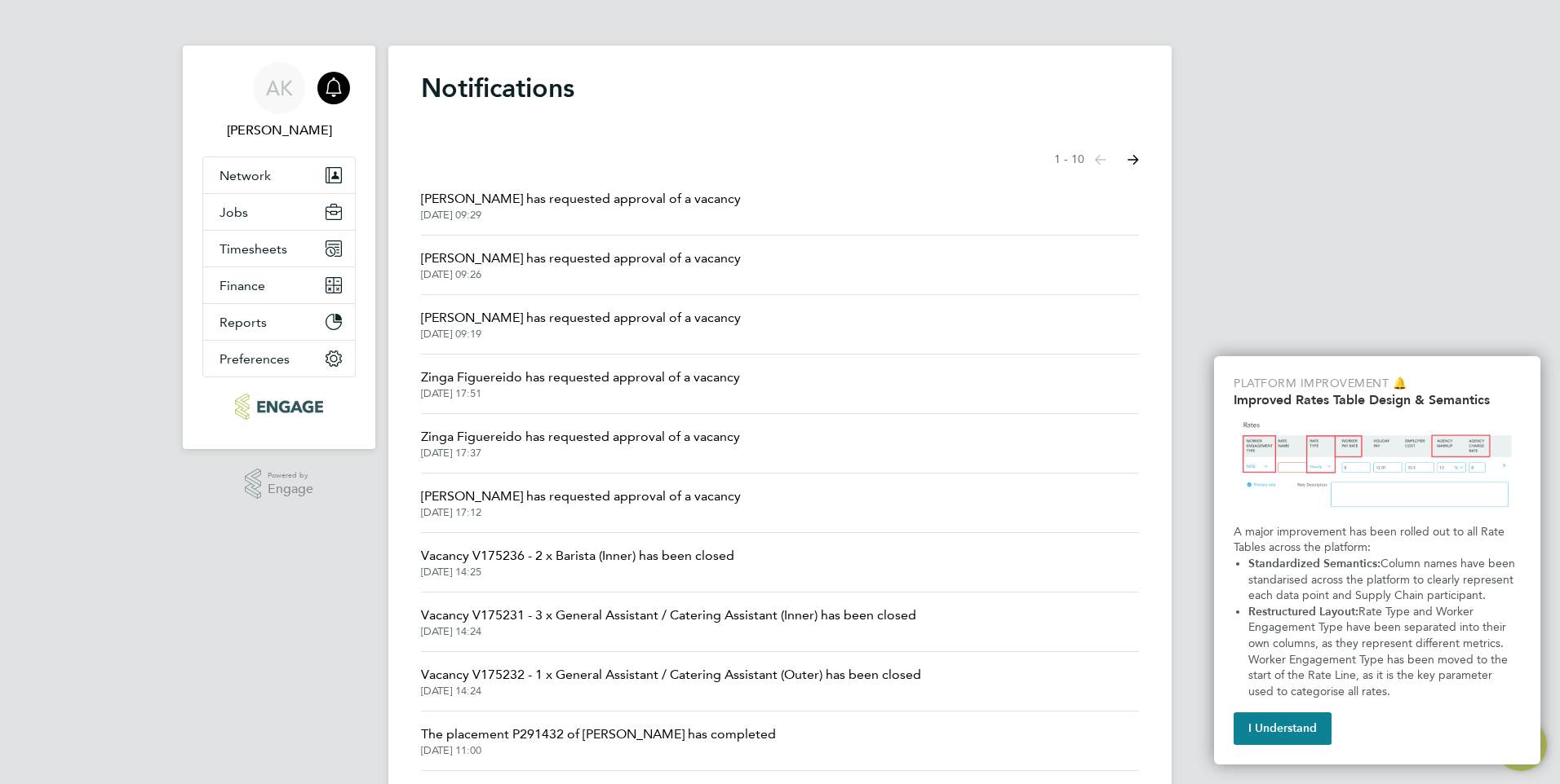
click at [520, 204] on span "Giuliana Baldan has requested approval of a vacancy" at bounding box center [580, 199] width 320 height 20
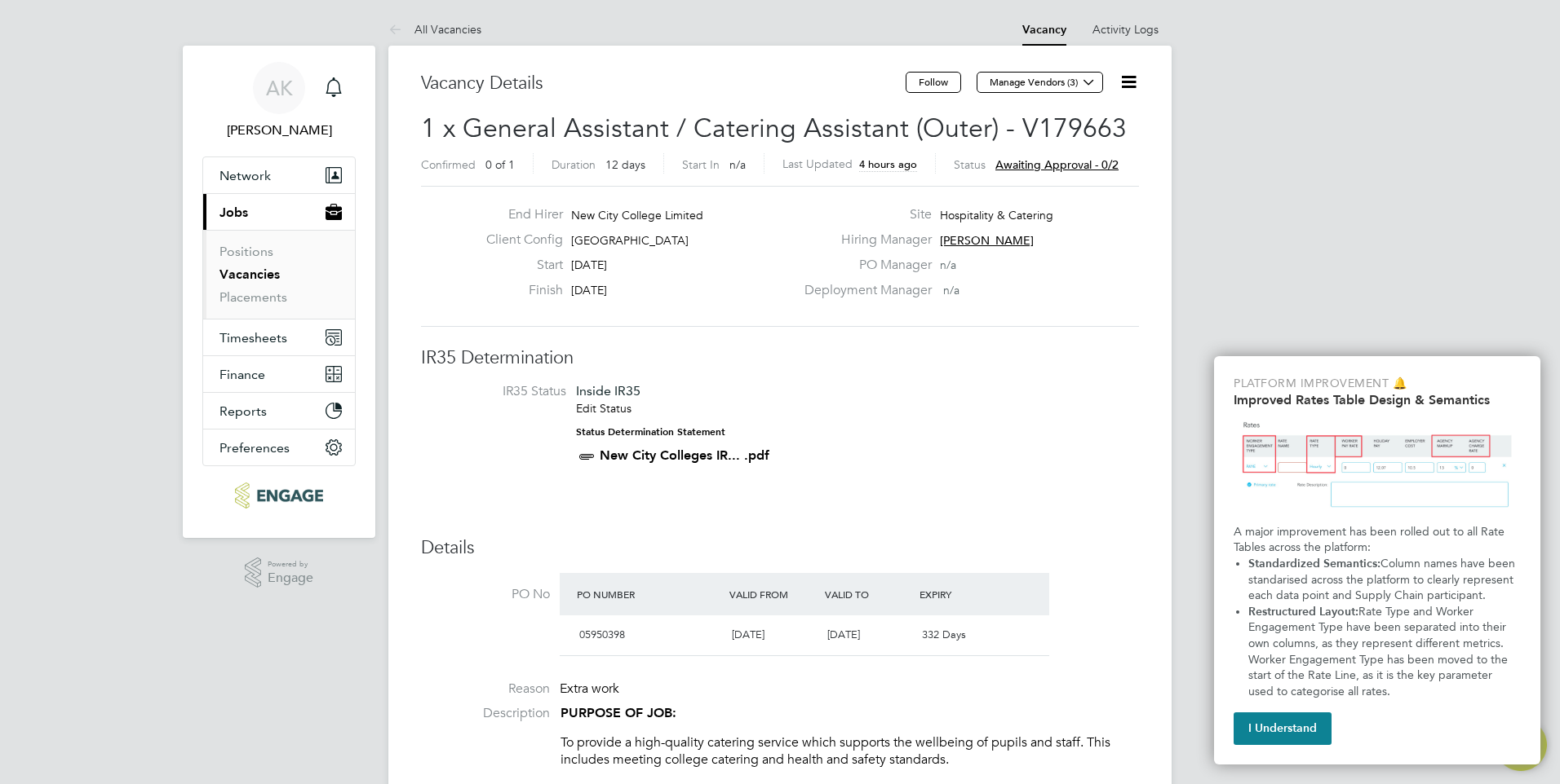
click at [1125, 76] on icon at bounding box center [1128, 82] width 20 height 20
click at [1070, 172] on li "Approve" at bounding box center [1089, 175] width 95 height 23
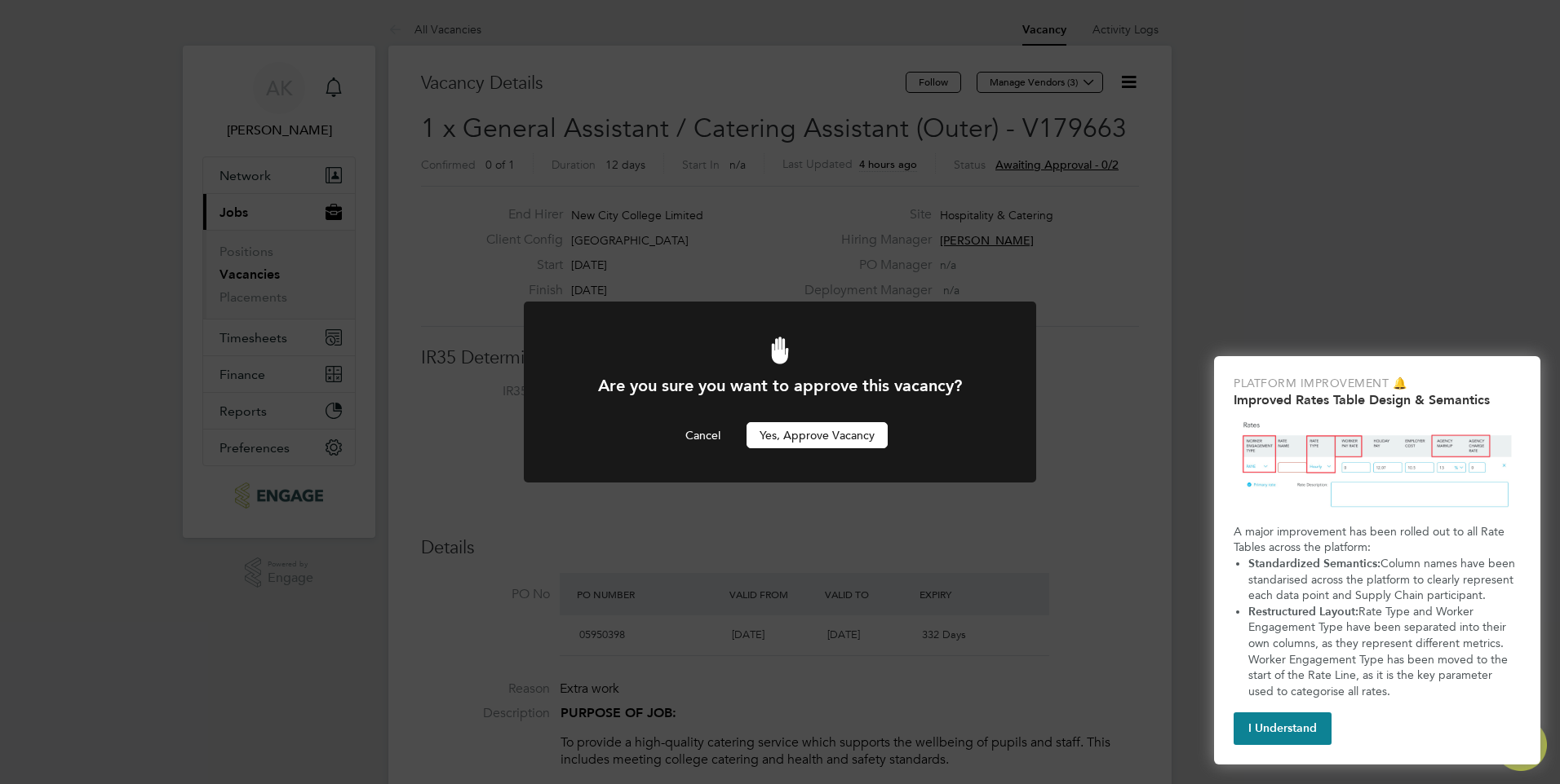
click at [832, 431] on button "Yes, Approve Vacancy" at bounding box center [817, 435] width 142 height 26
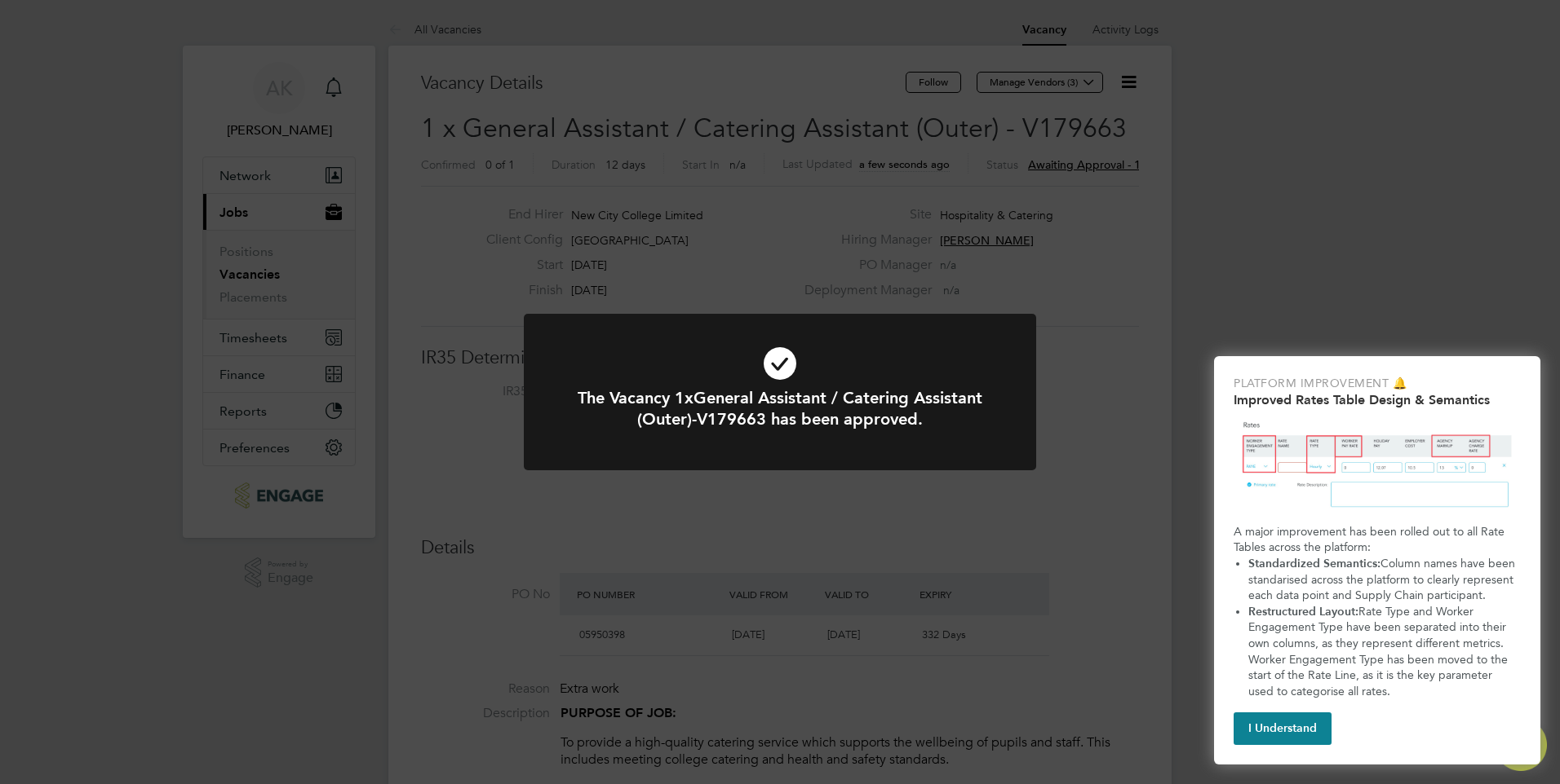
click at [785, 358] on icon at bounding box center [780, 364] width 425 height 64
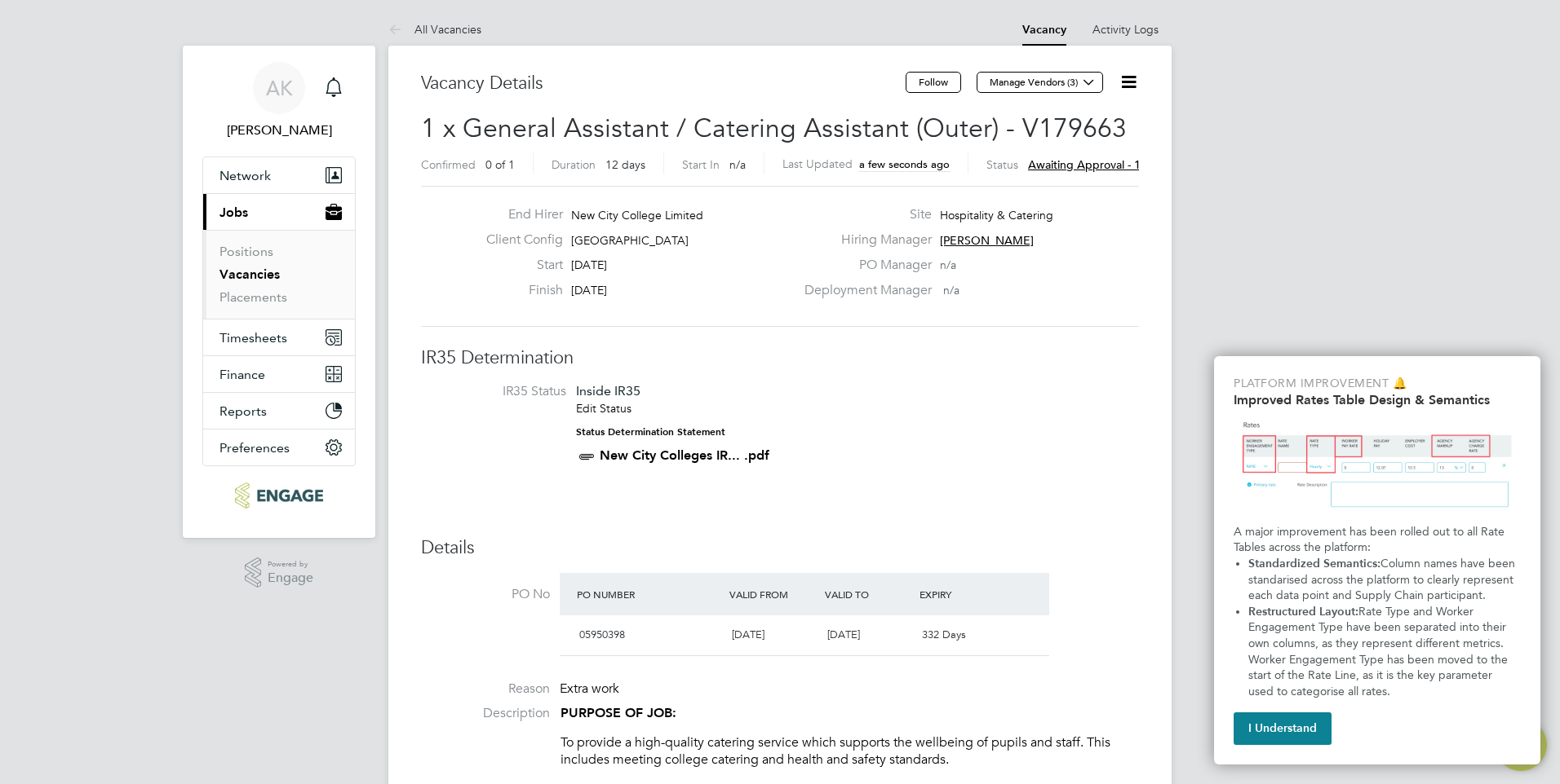
click at [245, 271] on link "Vacancies" at bounding box center [249, 275] width 61 height 16
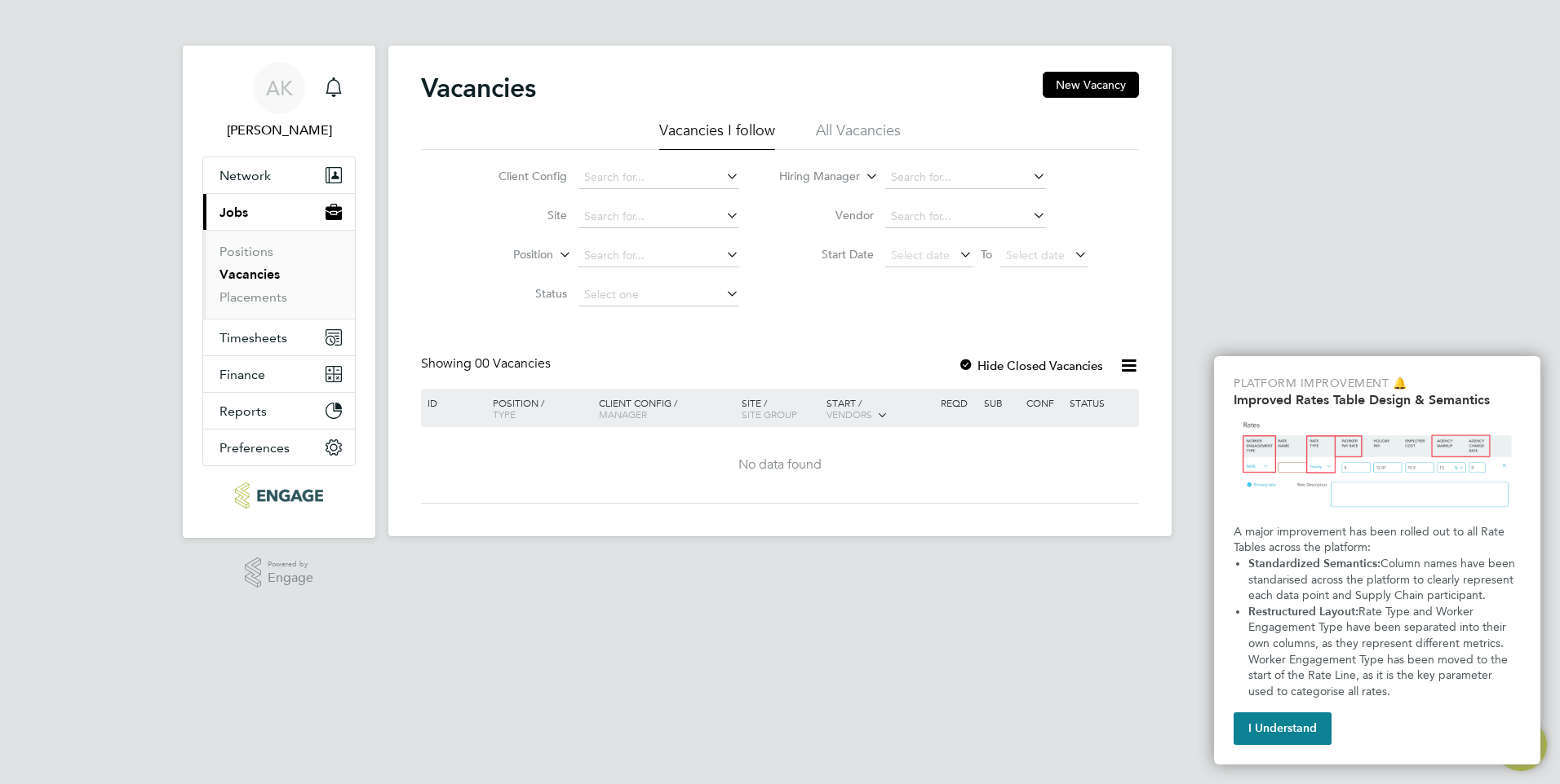
click at [253, 277] on link "Vacancies" at bounding box center [249, 275] width 61 height 16
click at [335, 83] on icon "Main navigation" at bounding box center [334, 88] width 20 height 20
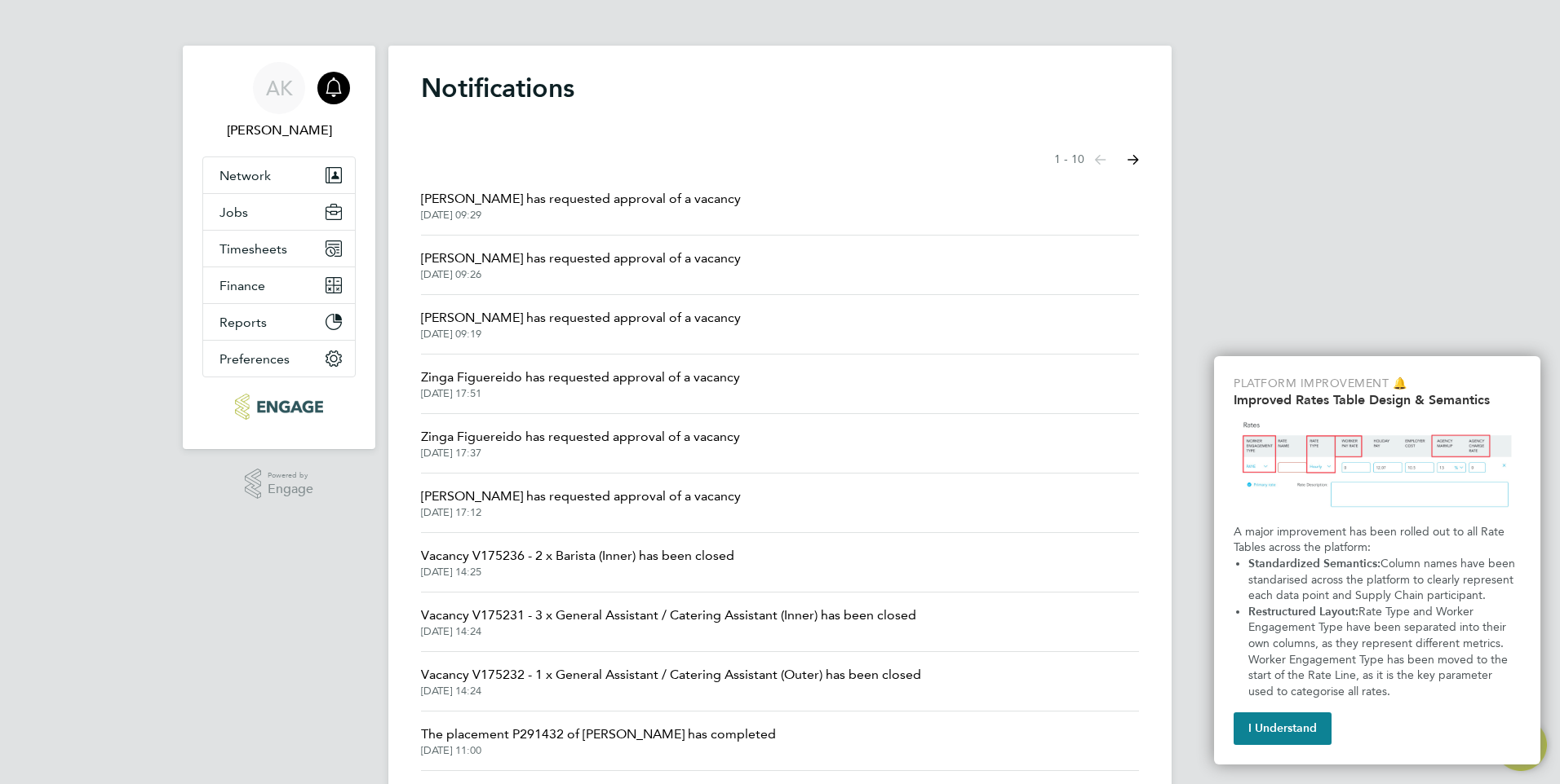
click at [573, 195] on span "Giuliana Baldan has requested approval of a vacancy" at bounding box center [580, 199] width 320 height 20
